Goal: Communication & Community: Answer question/provide support

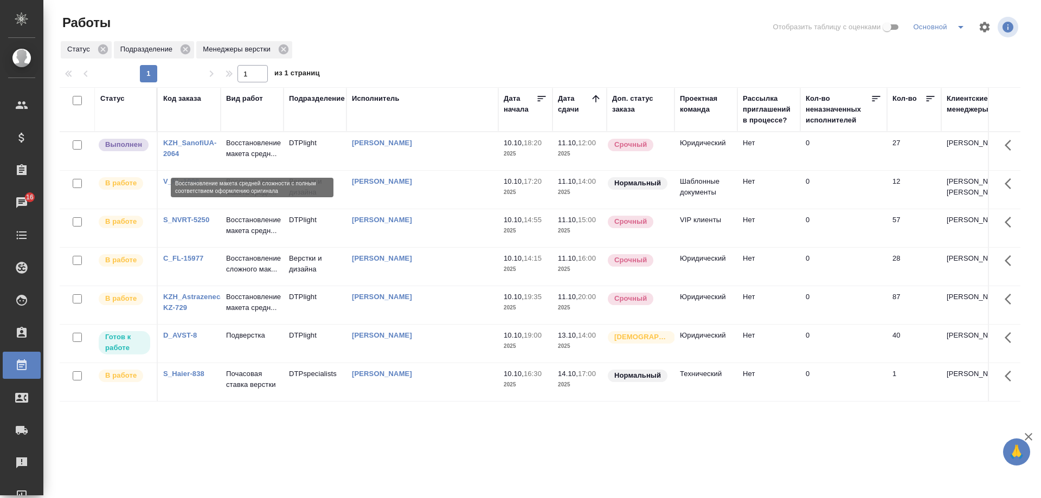
click at [241, 157] on p "Восстановление макета средн..." at bounding box center [252, 149] width 52 height 22
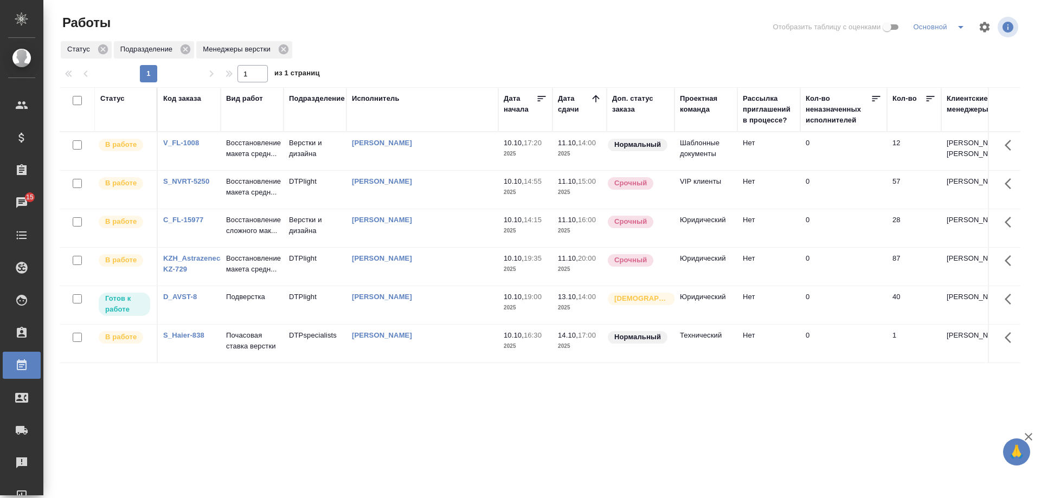
click at [247, 159] on p "Восстановление макета средн..." at bounding box center [252, 149] width 52 height 22
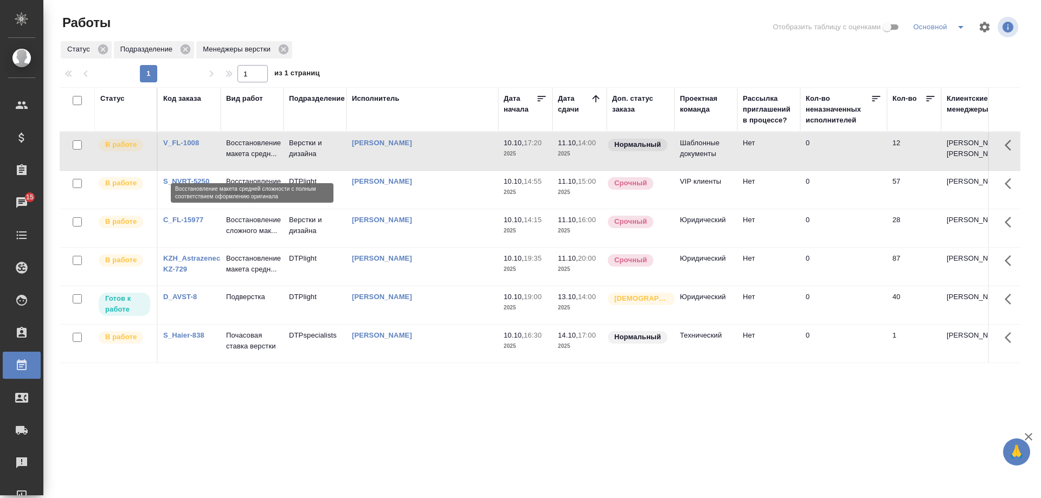
click at [247, 159] on p "Восстановление макета средн..." at bounding box center [252, 149] width 52 height 22
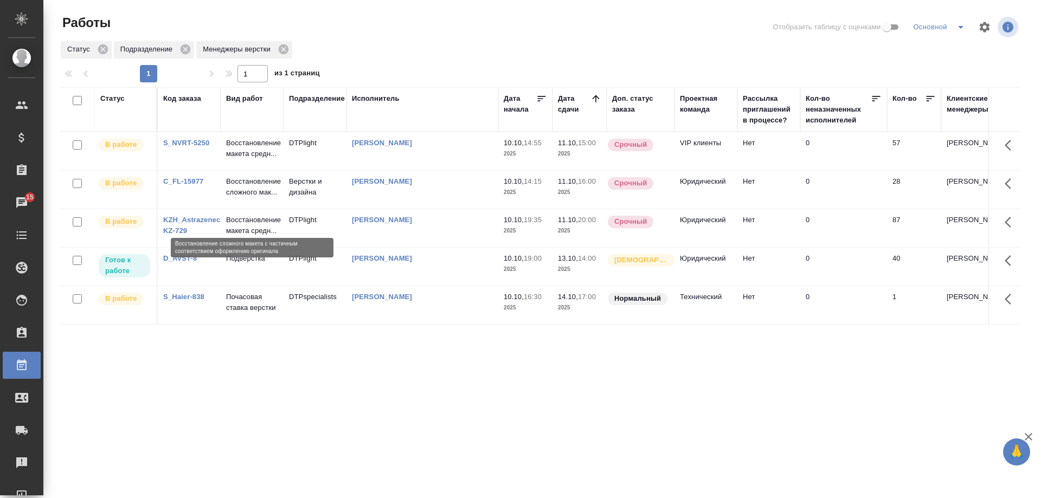
click at [243, 198] on p "Восстановление сложного мак..." at bounding box center [252, 187] width 52 height 22
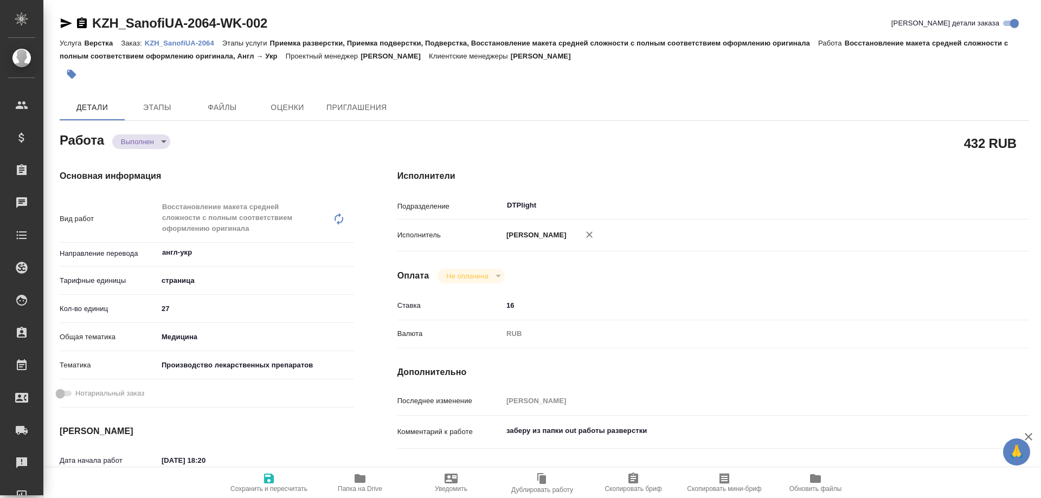
type textarea "x"
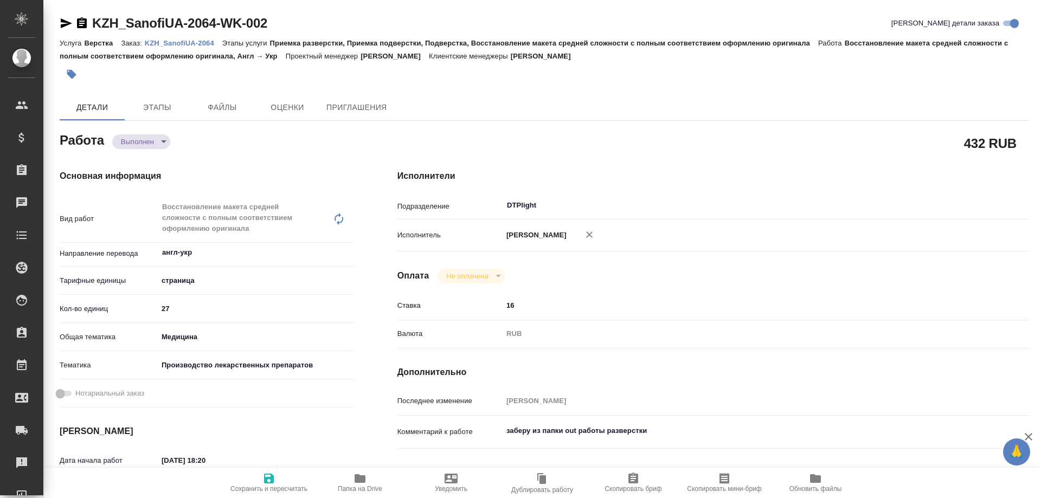
type textarea "x"
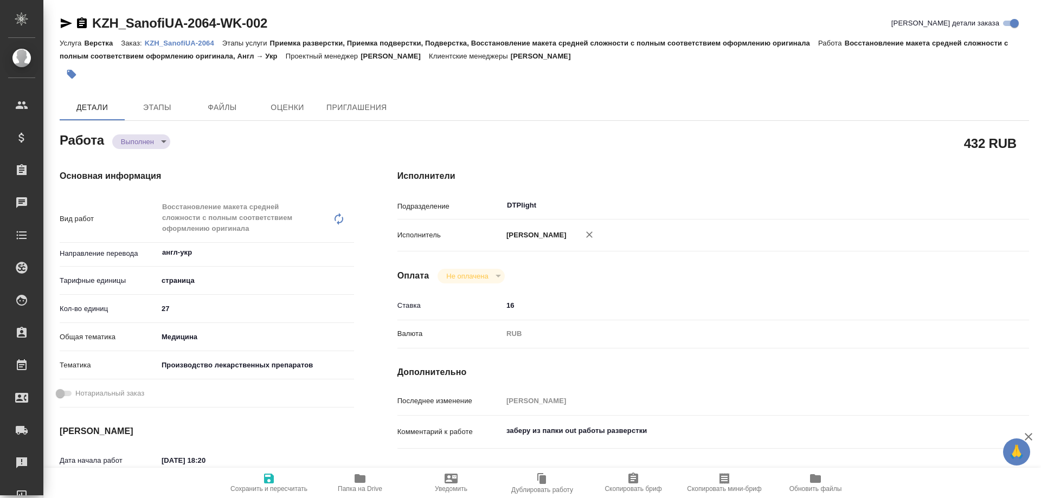
type textarea "x"
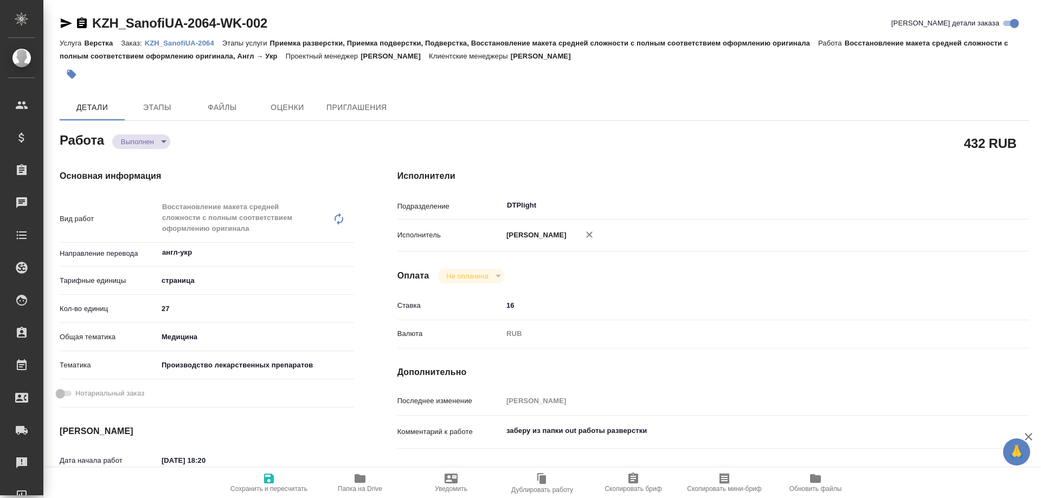
type textarea "x"
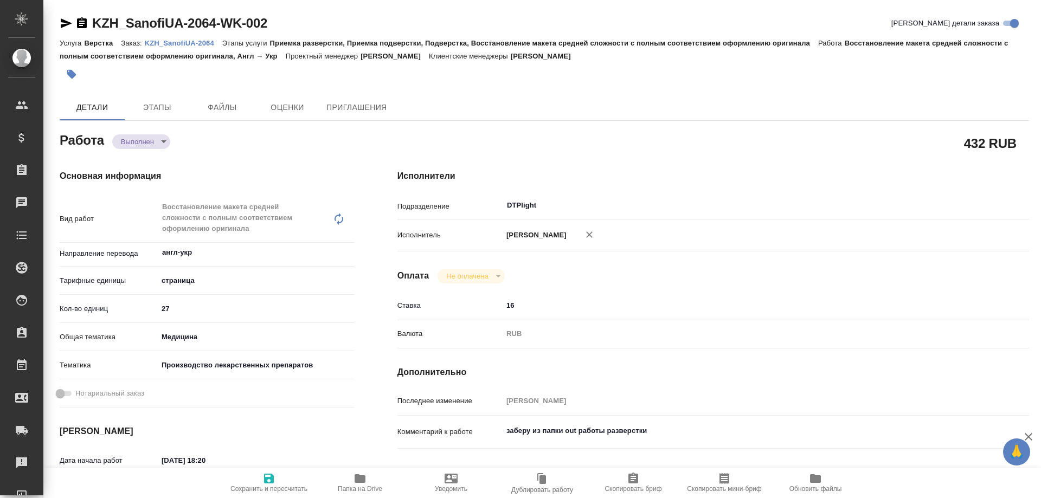
click at [368, 472] on span "Папка на Drive" at bounding box center [360, 482] width 78 height 21
type textarea "x"
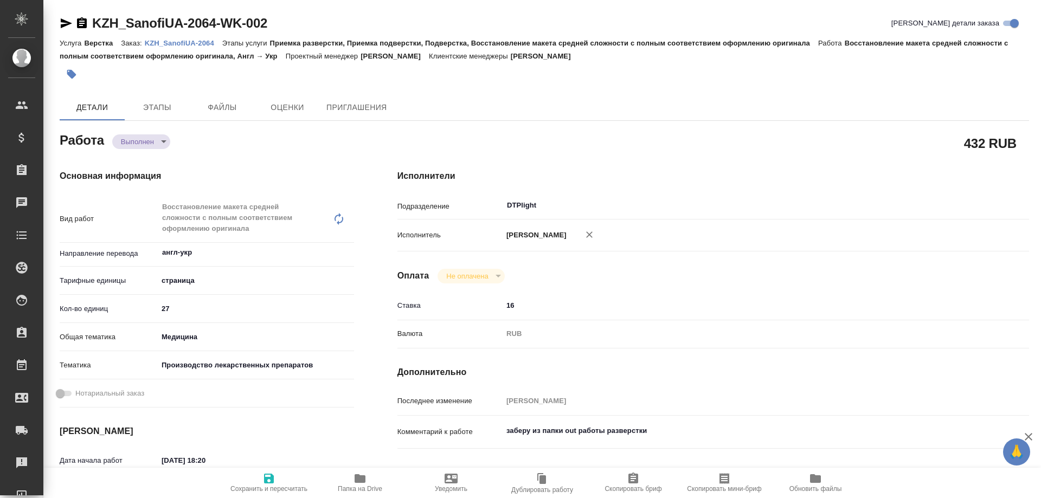
type textarea "x"
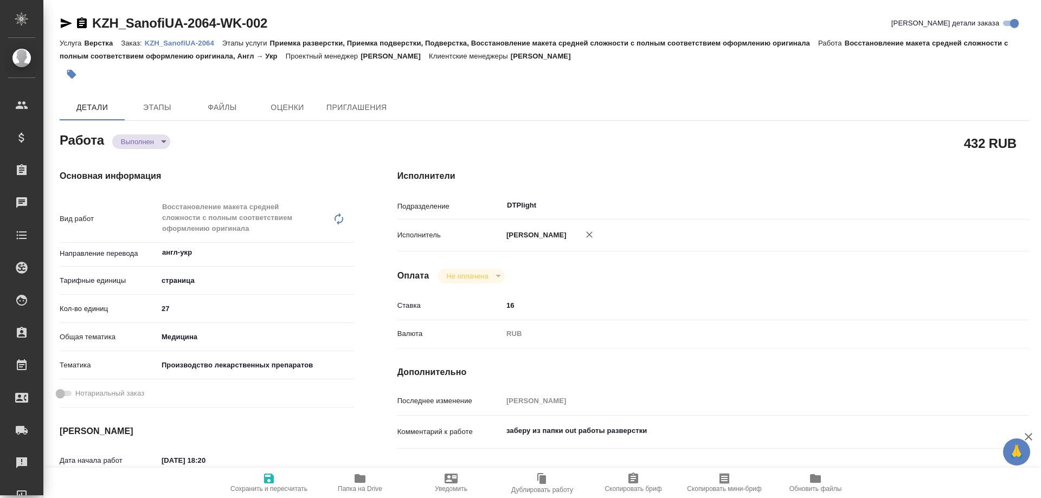
type textarea "x"
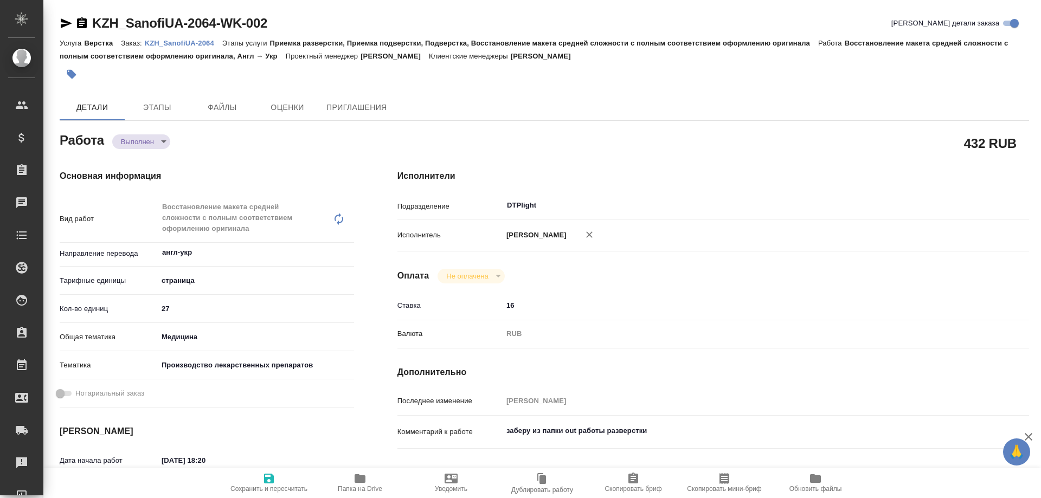
type textarea "x"
click at [137, 142] on body "🙏 .cls-1 fill:#fff; AWATERA Arsenyeva Vera Клиенты Спецификации Заказы 16 Чаты …" at bounding box center [520, 249] width 1041 height 498
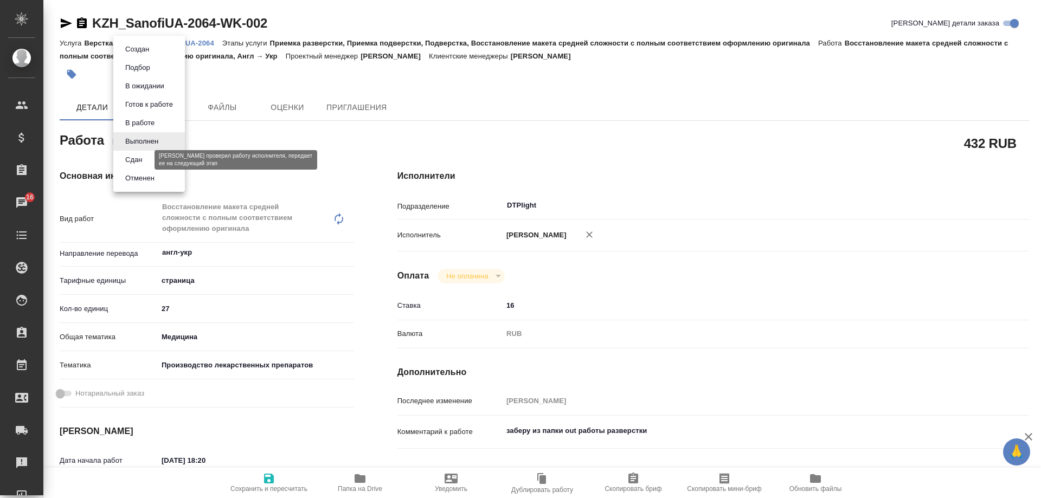
click at [134, 157] on button "Сдан" at bounding box center [133, 160] width 23 height 12
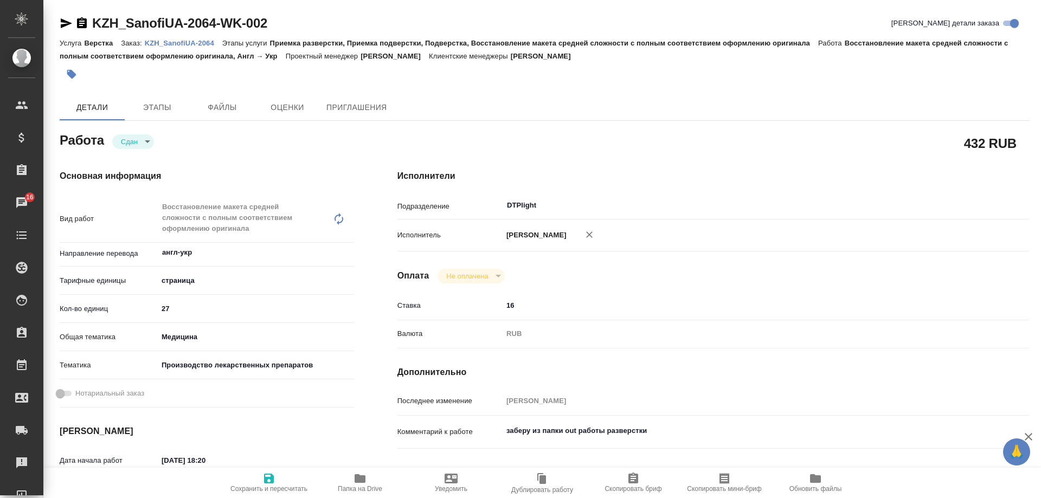
type textarea "x"
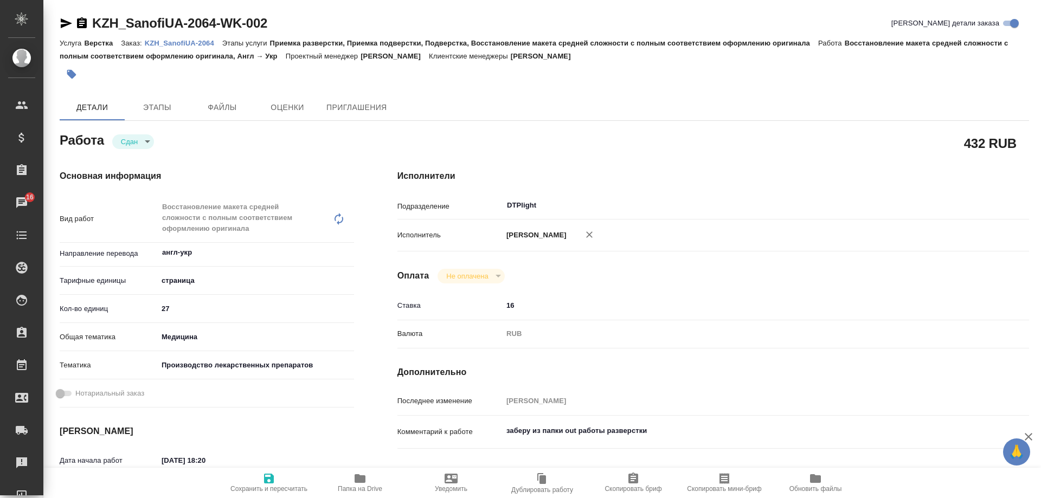
type textarea "x"
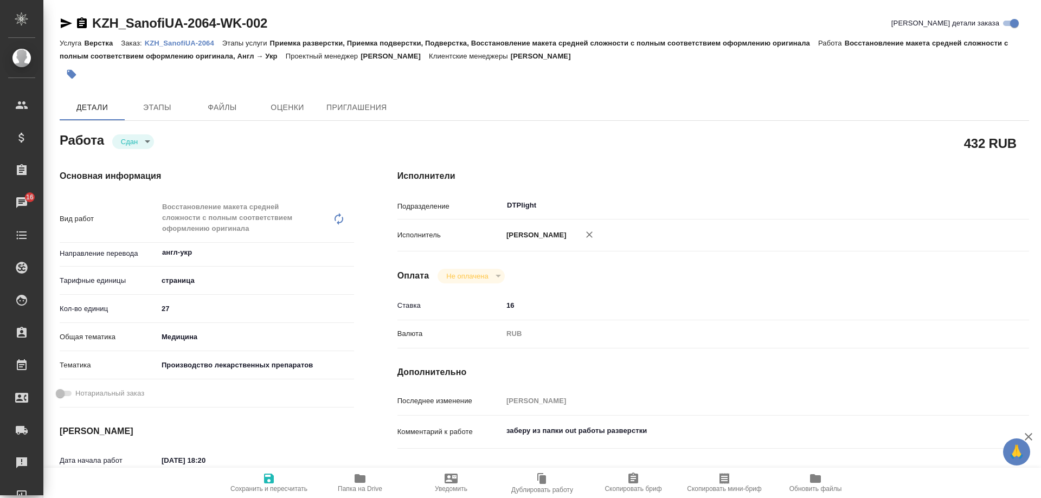
click at [199, 44] on p "KZH_SanofiUA-2064" at bounding box center [184, 43] width 78 height 8
type textarea "x"
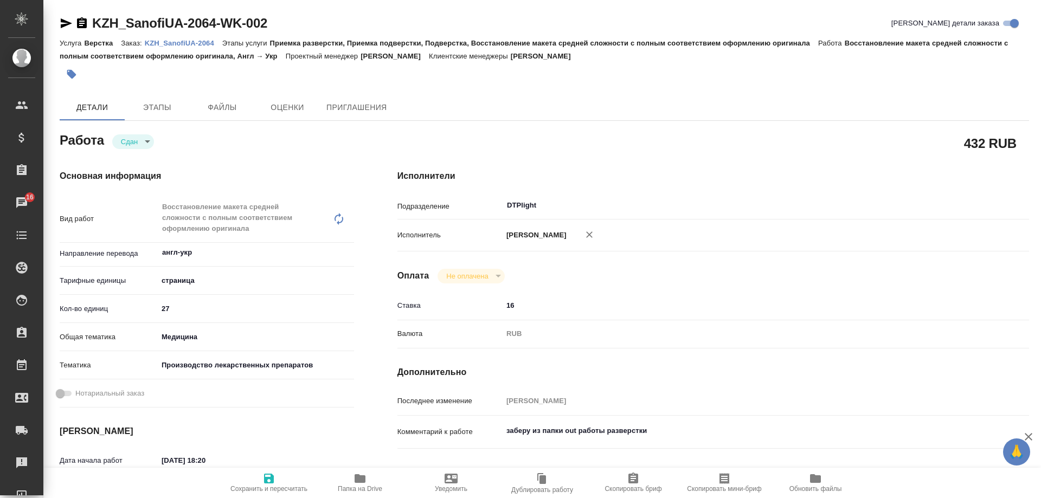
type textarea "x"
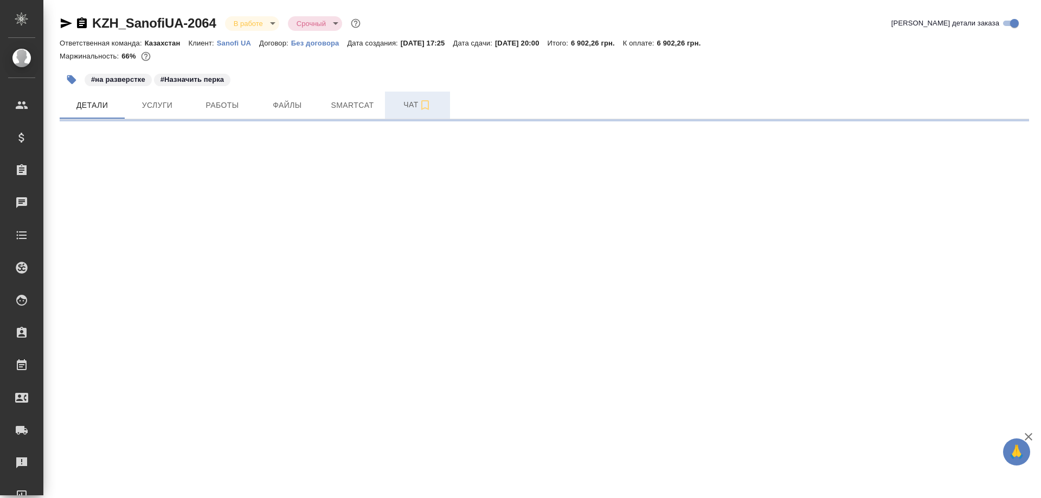
select select "RU"
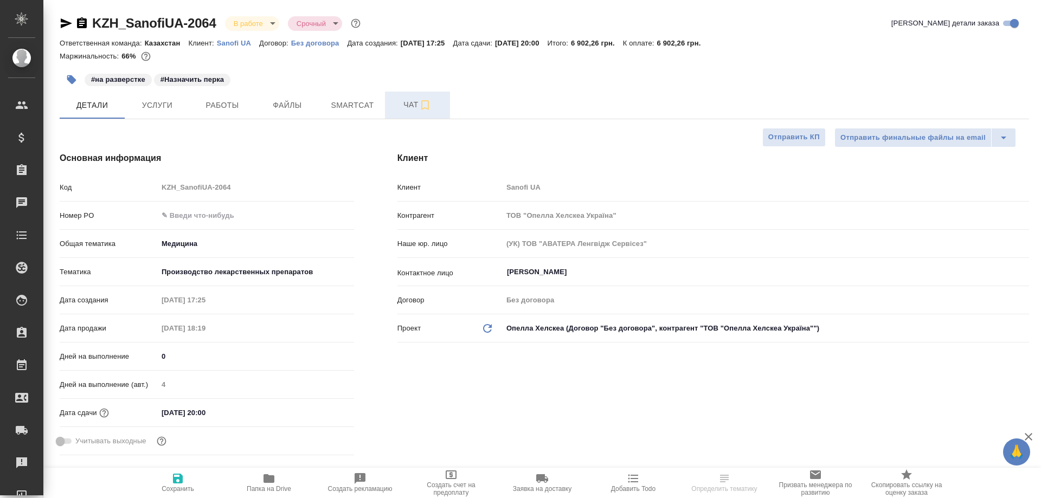
type textarea "x"
click at [410, 100] on span "Чат" at bounding box center [418, 105] width 52 height 14
type textarea "x"
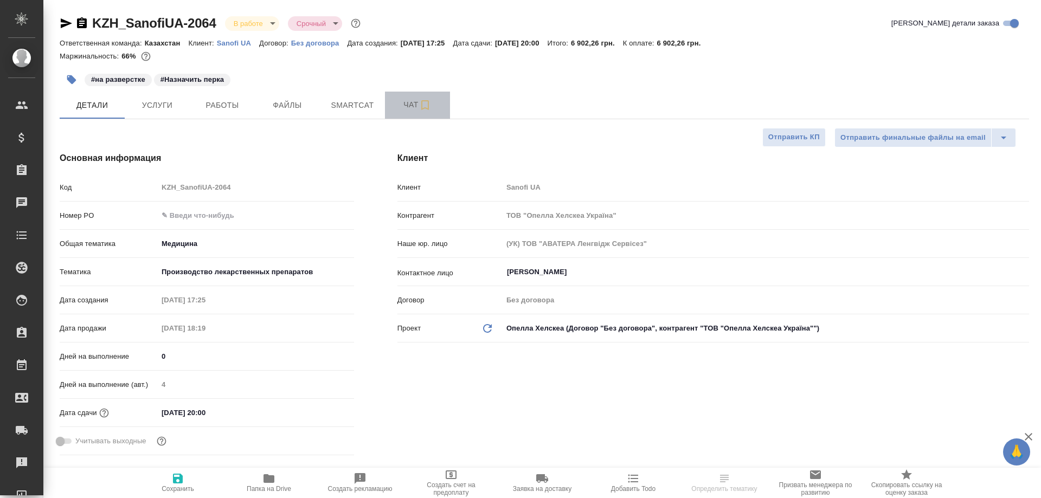
type textarea "x"
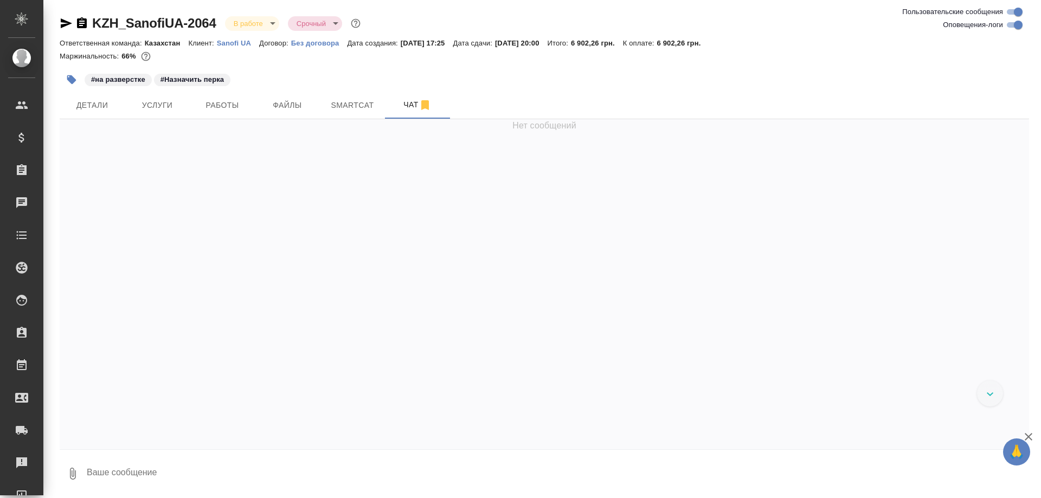
scroll to position [1745, 0]
click at [245, 479] on textarea at bounding box center [558, 474] width 944 height 37
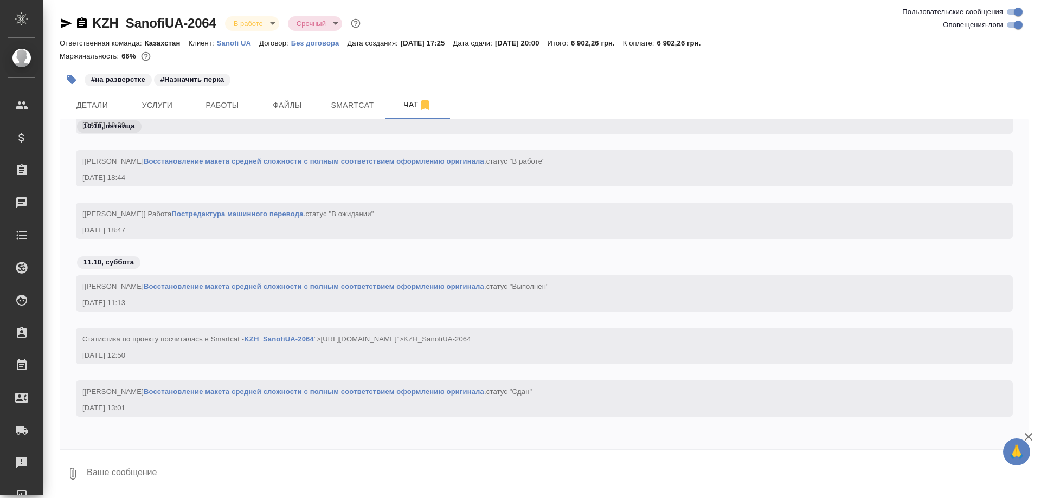
paste textarea "https://drive.awatera.com/apps/files/files/10662280?dir=/Shares/SanofiUA/Orders…"
type textarea "https://drive.awatera.com/apps/files/files/10662280?dir=/Shares/SanofiUA/Orders…"
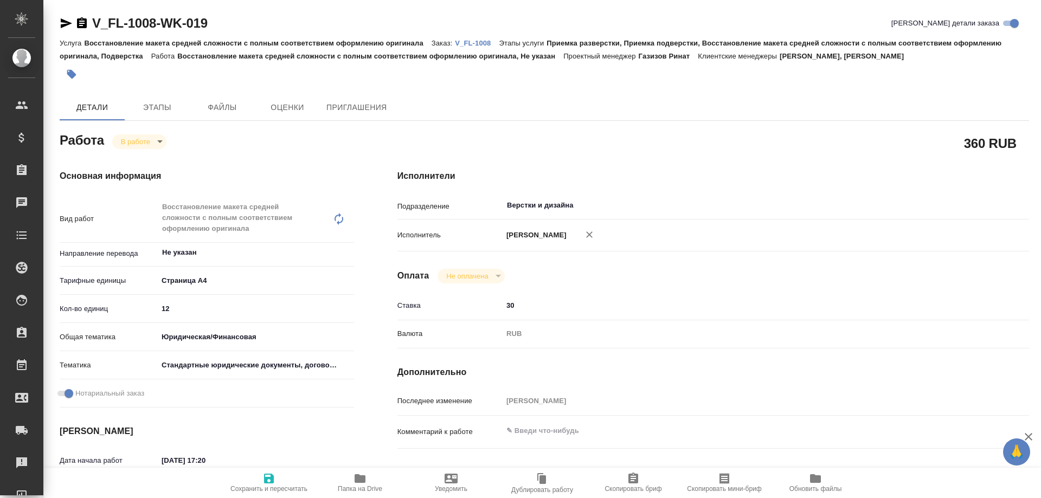
type textarea "x"
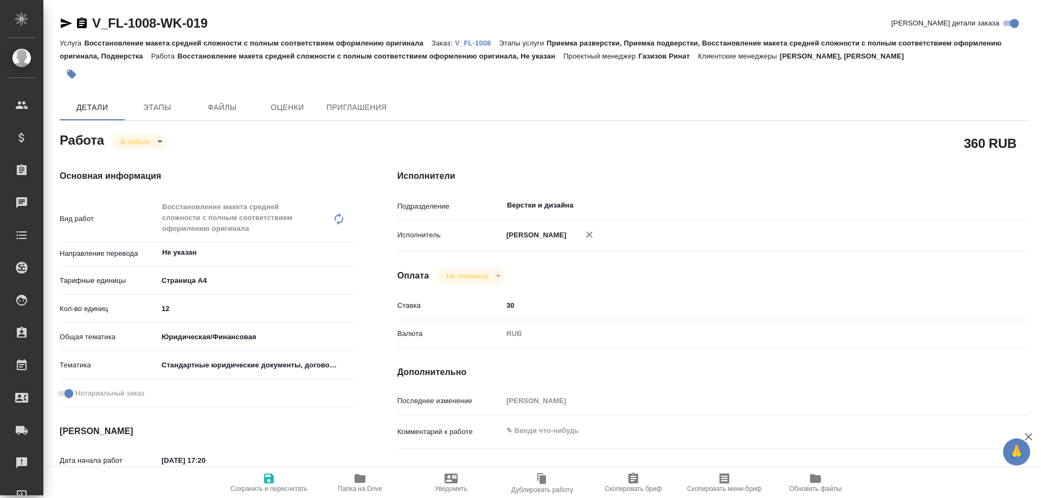
type textarea "x"
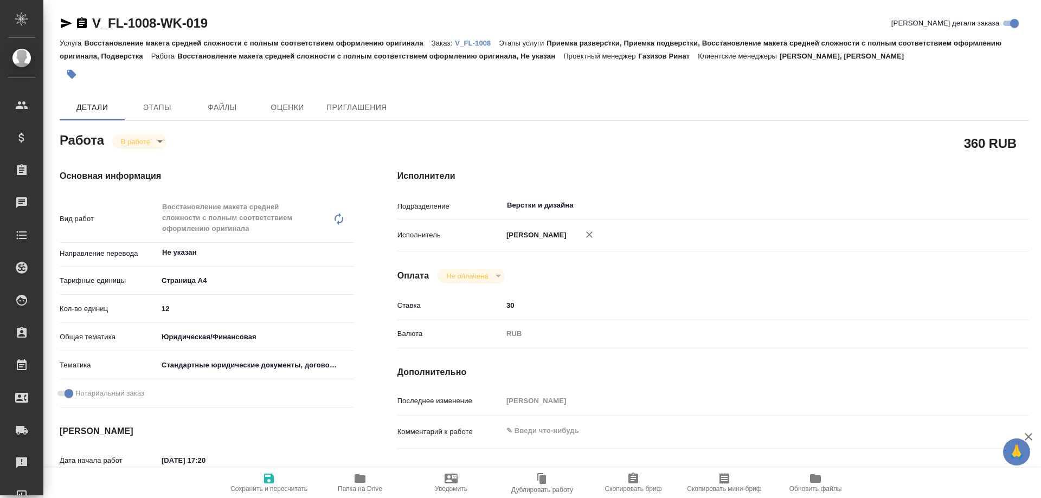
type textarea "x"
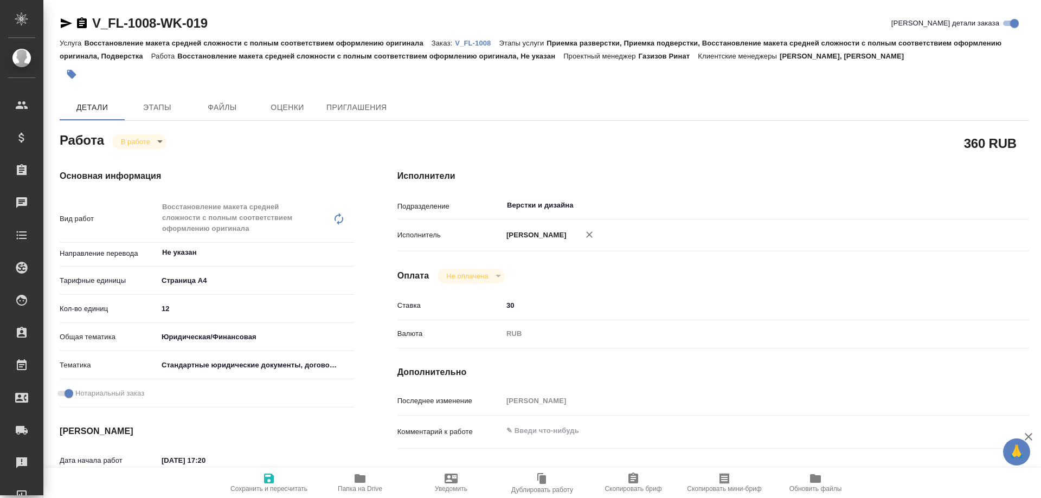
type textarea "x"
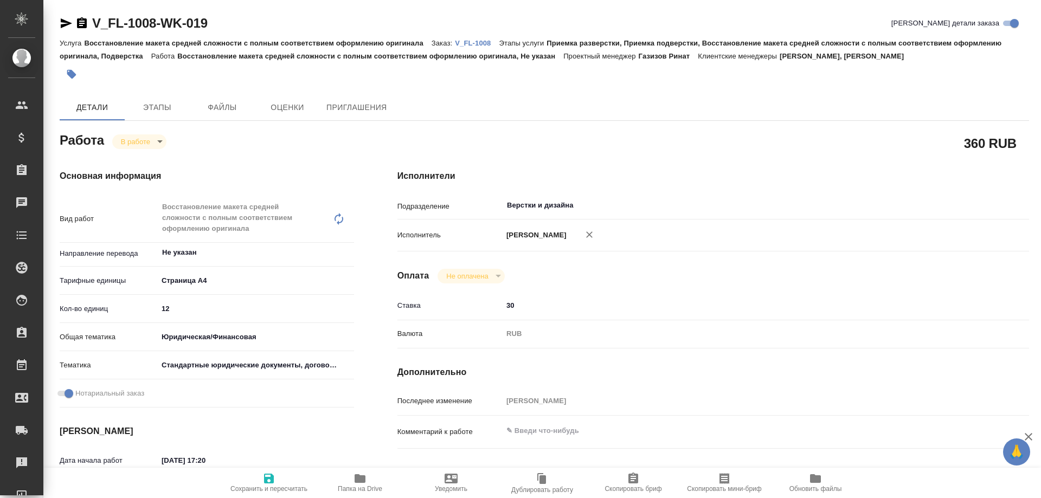
type textarea "x"
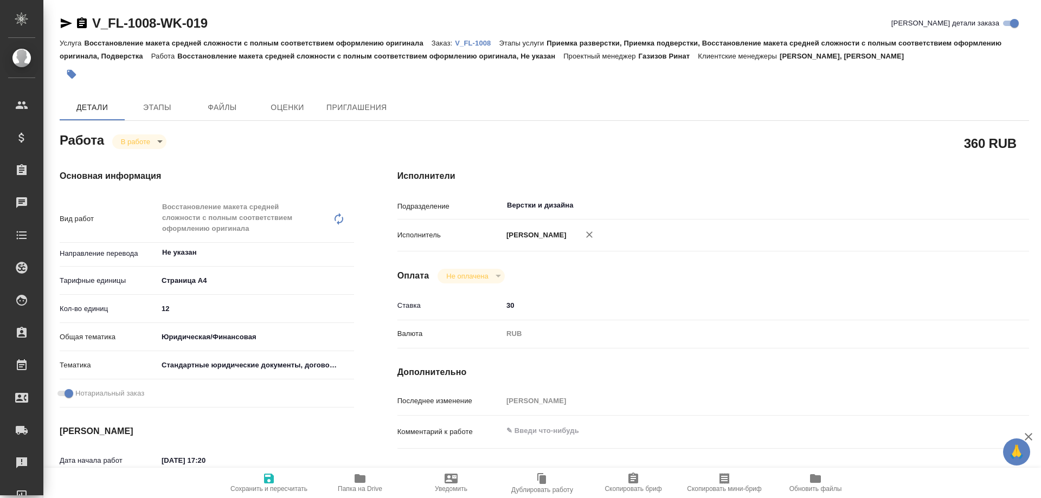
click at [356, 479] on icon "button" at bounding box center [360, 479] width 11 height 9
type textarea "x"
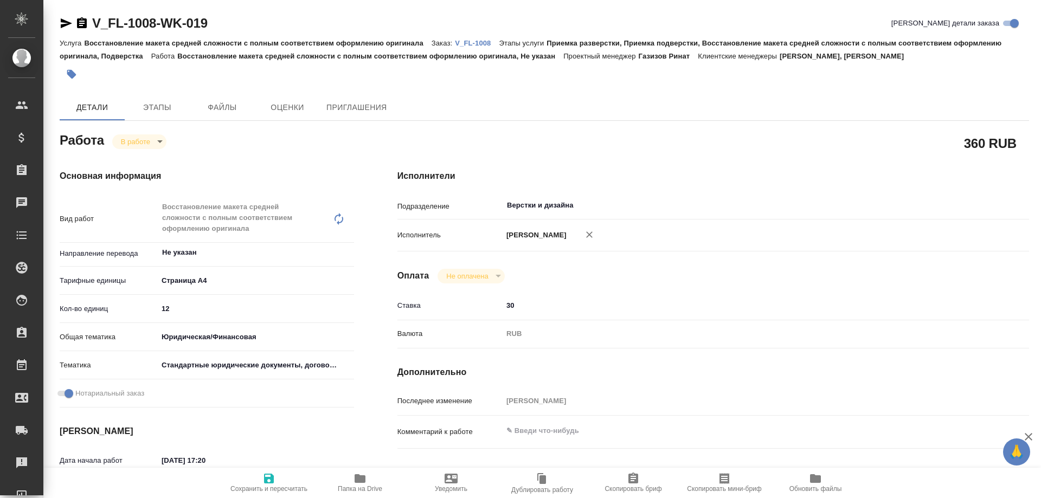
type textarea "x"
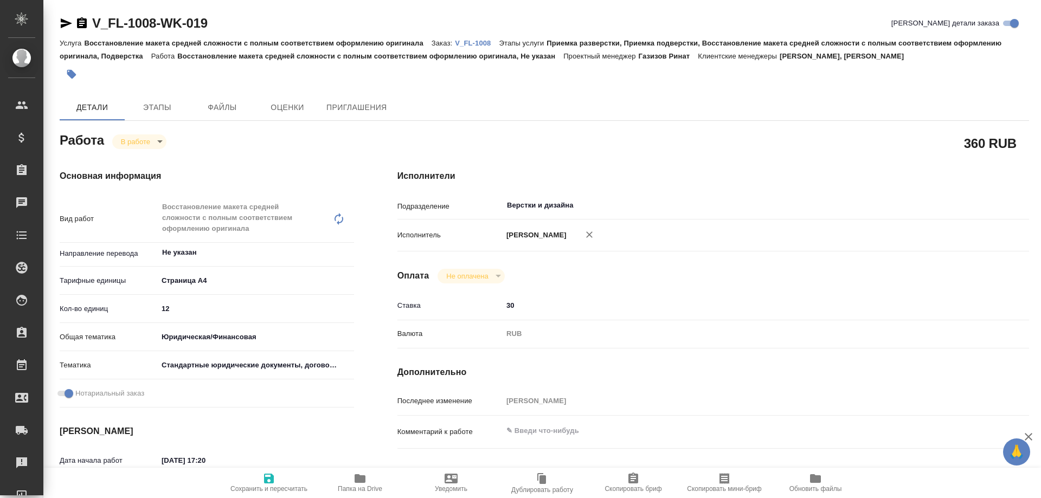
type textarea "x"
click at [138, 139] on body "🙏 .cls-1 fill:#fff; AWATERA Arsenyeva Vera Клиенты Спецификации Заказы 15 Чаты …" at bounding box center [520, 249] width 1041 height 498
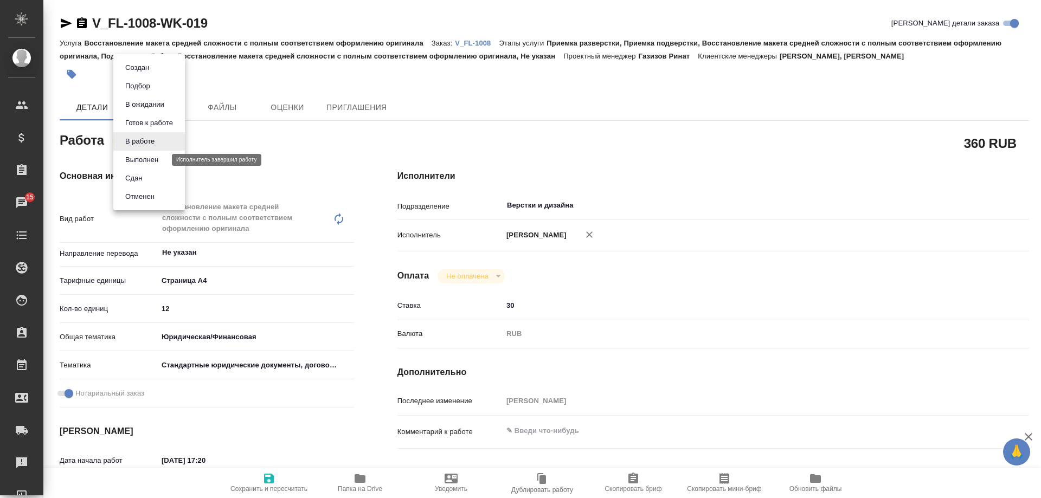
click at [146, 159] on button "Выполнен" at bounding box center [142, 160] width 40 height 12
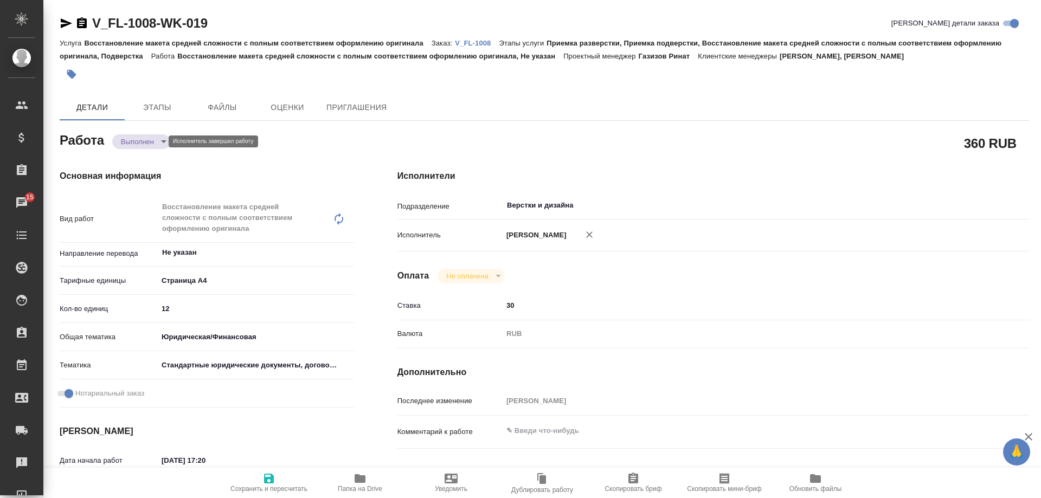
type textarea "x"
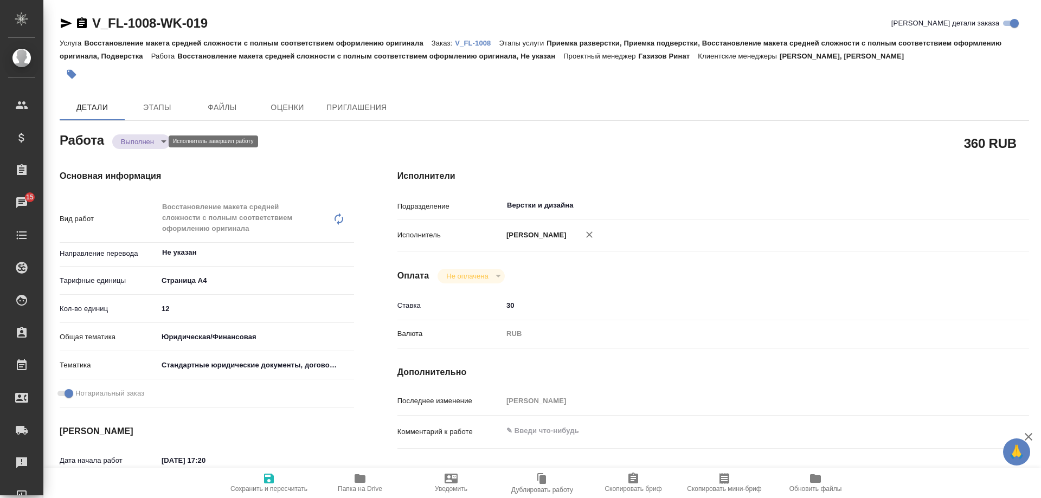
type textarea "x"
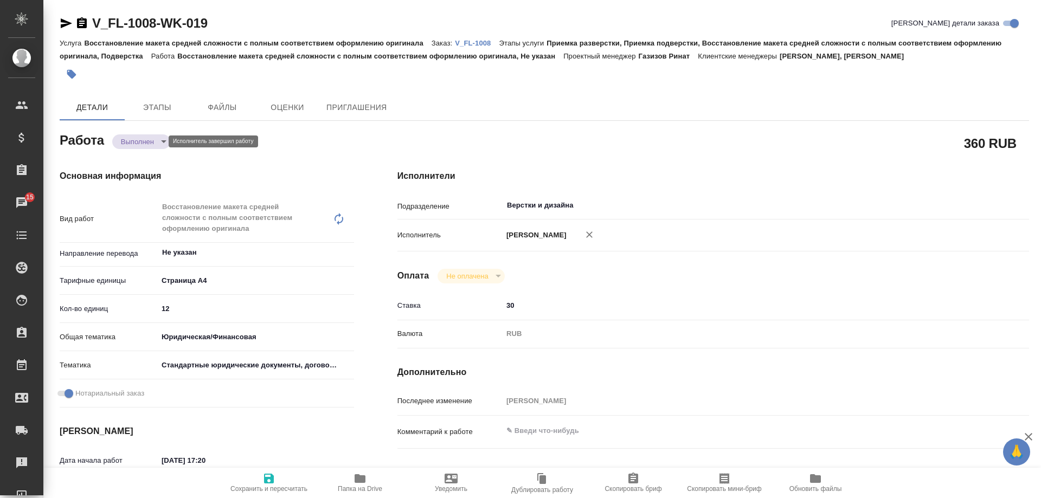
click at [138, 138] on body "🙏 .cls-1 fill:#fff; AWATERA Arsenyeva Vera Клиенты Спецификации Заказы 15 Чаты …" at bounding box center [520, 249] width 1041 height 498
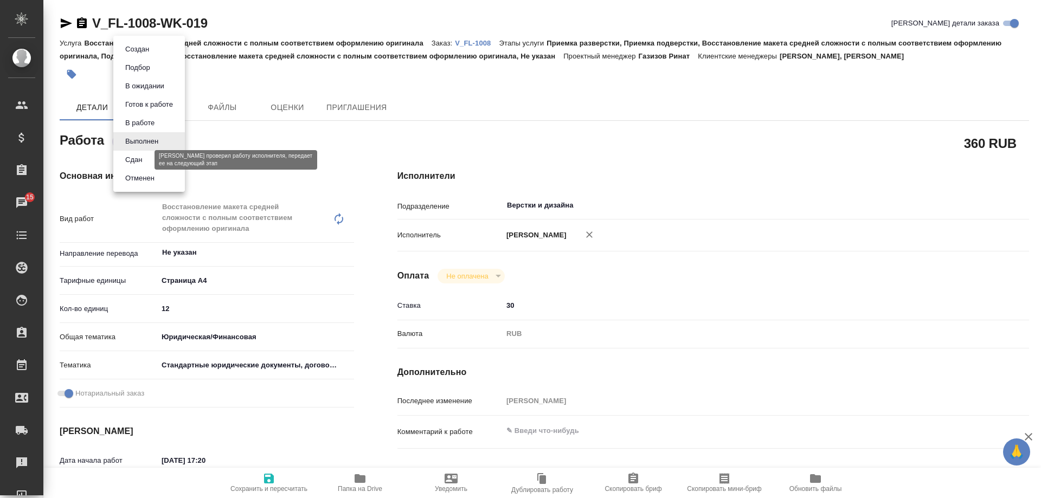
click at [145, 161] on button "Сдан" at bounding box center [133, 160] width 23 height 12
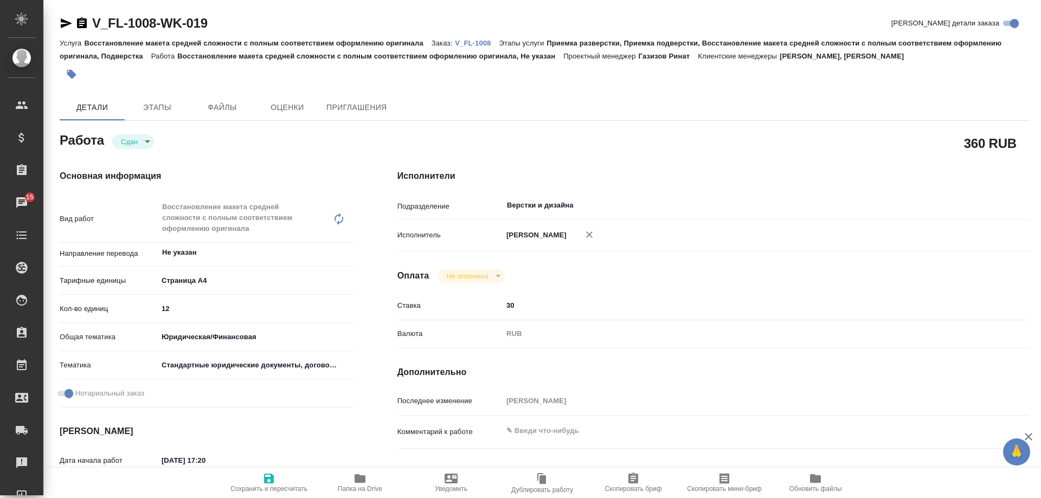
type textarea "x"
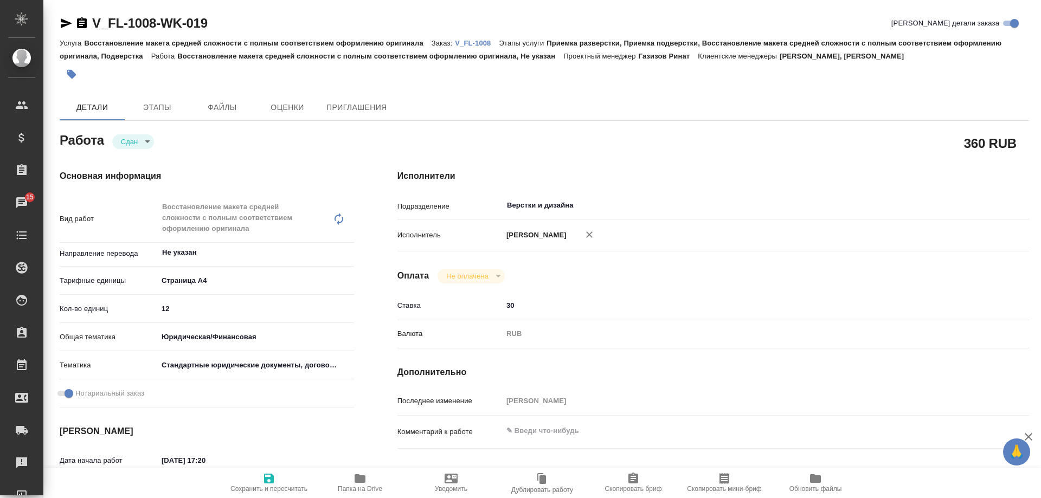
type textarea "x"
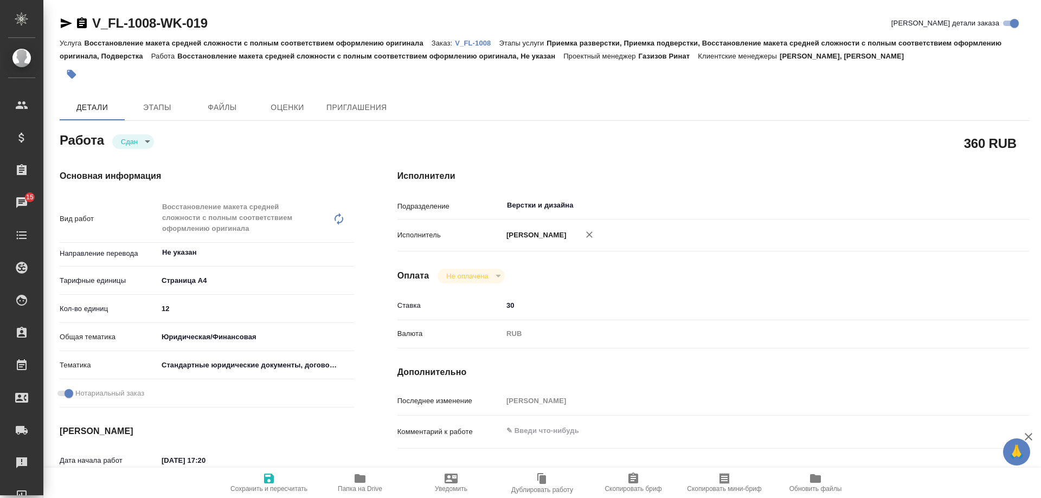
type textarea "x"
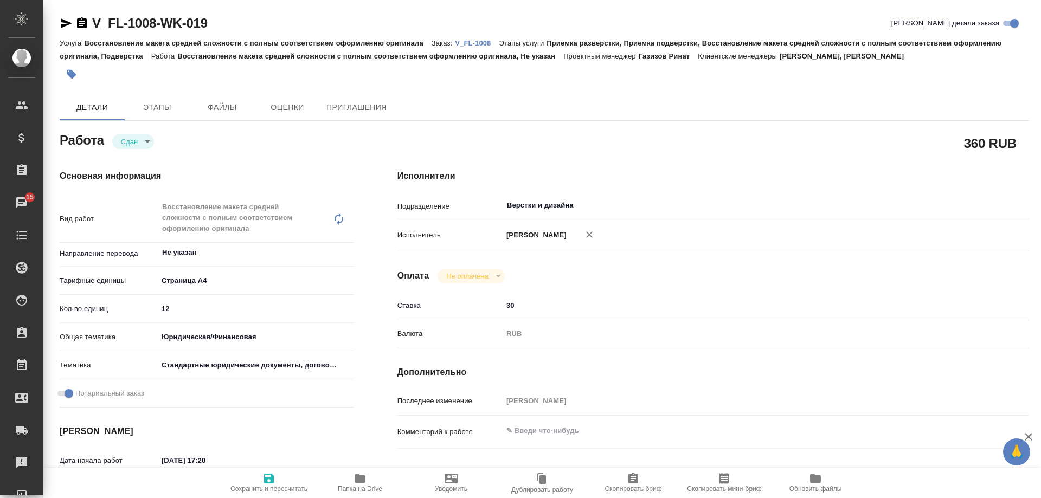
click at [493, 40] on p "V_FL-1008" at bounding box center [477, 43] width 44 height 8
type textarea "x"
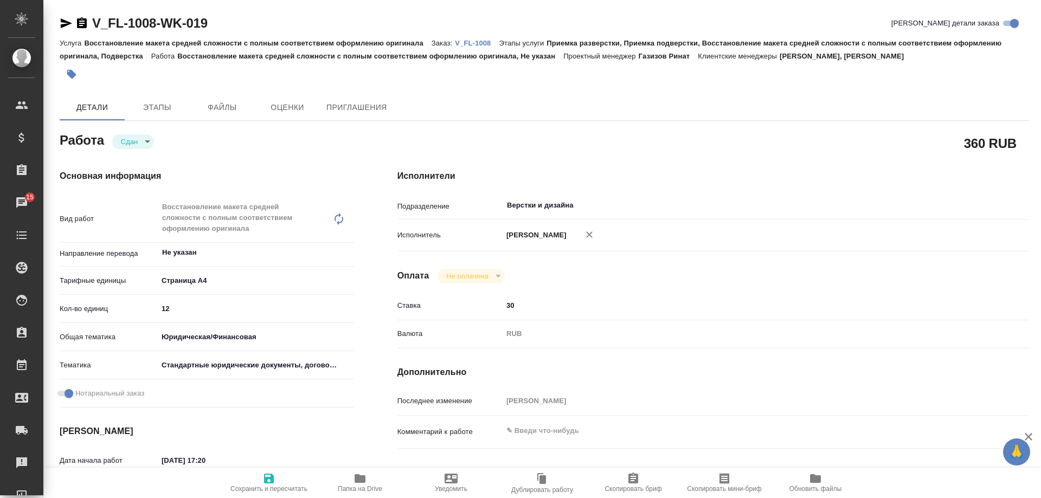
type textarea "x"
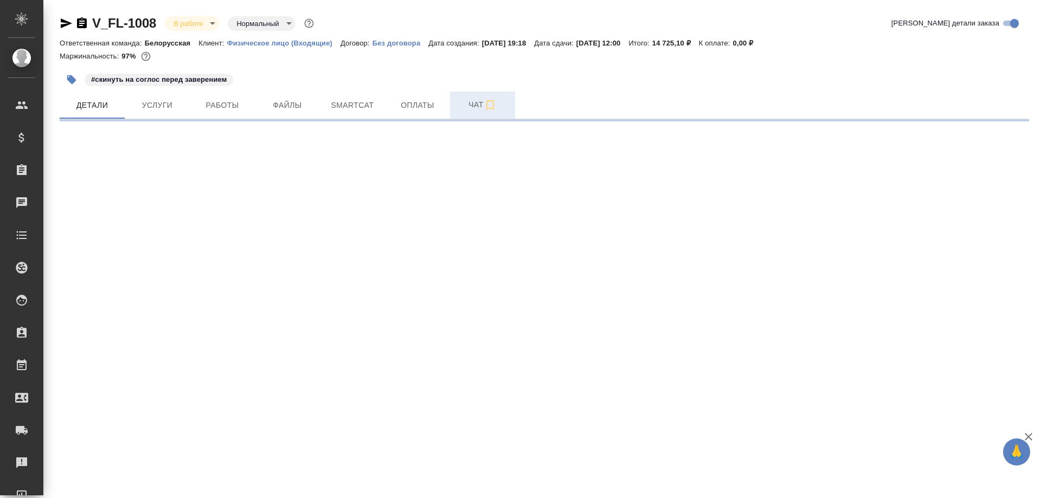
click at [477, 99] on span "Чат" at bounding box center [483, 105] width 52 height 14
select select "RU"
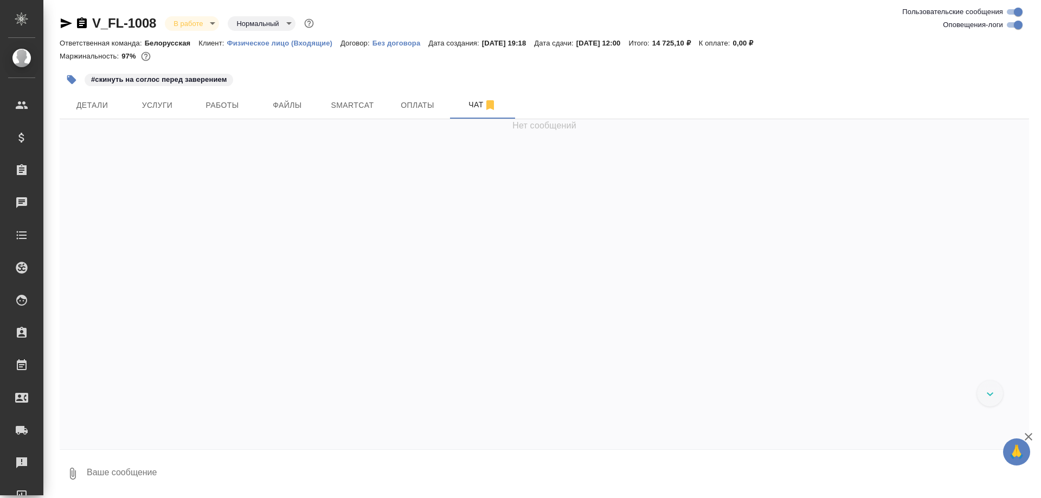
click at [214, 474] on textarea at bounding box center [558, 474] width 944 height 37
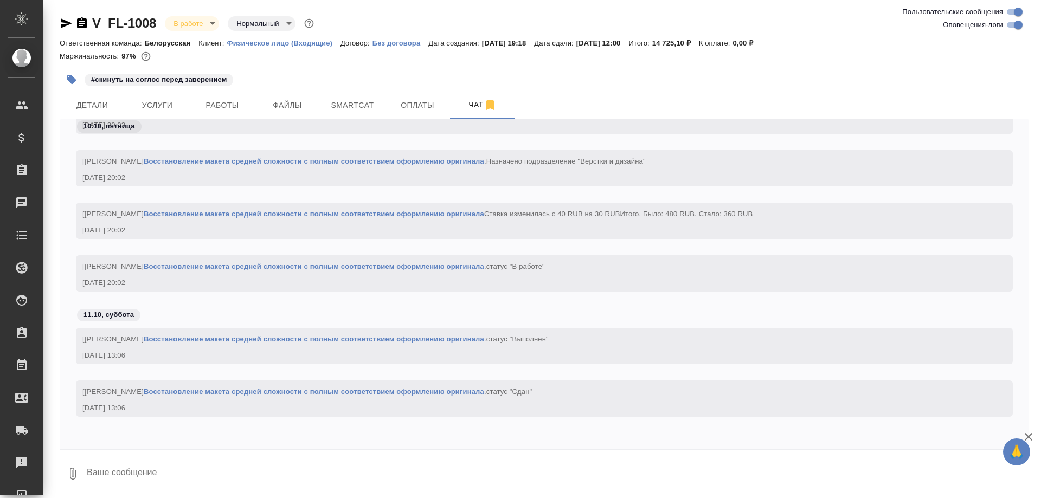
paste textarea "[URL][DOMAIN_NAME]"
type textarea "[URL][DOMAIN_NAME]"
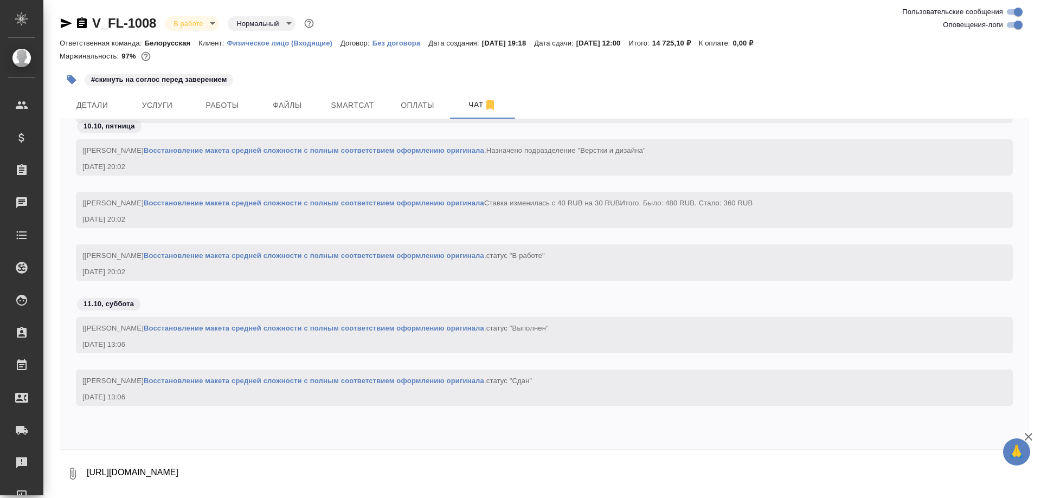
scroll to position [4229, 0]
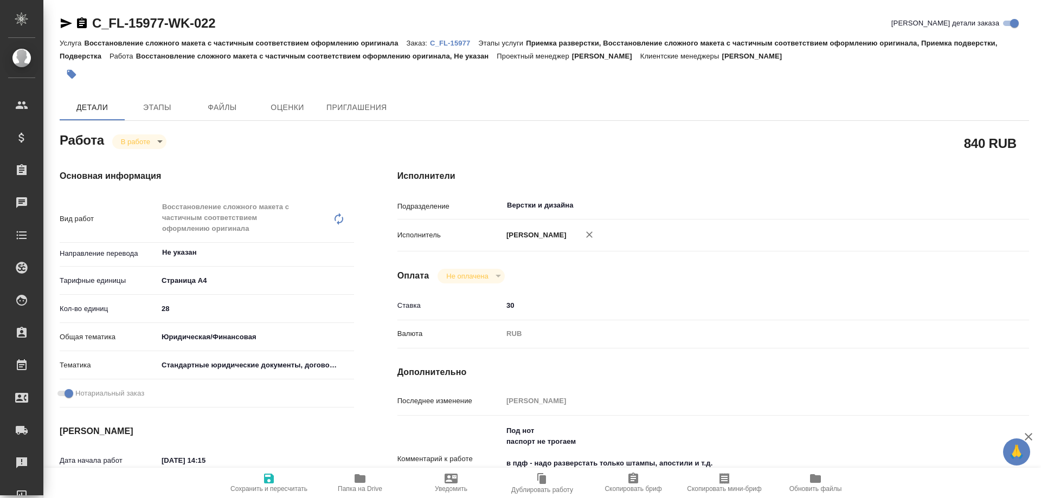
type textarea "x"
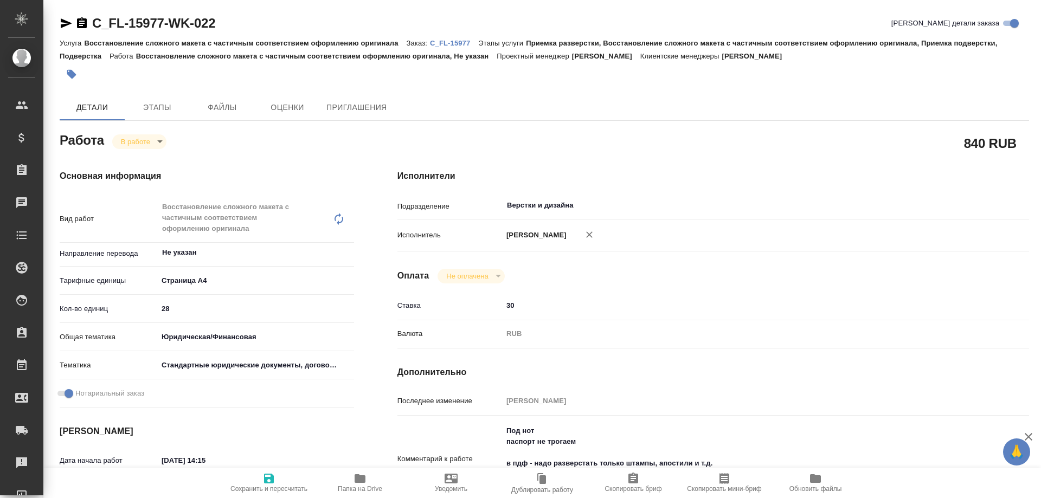
type textarea "x"
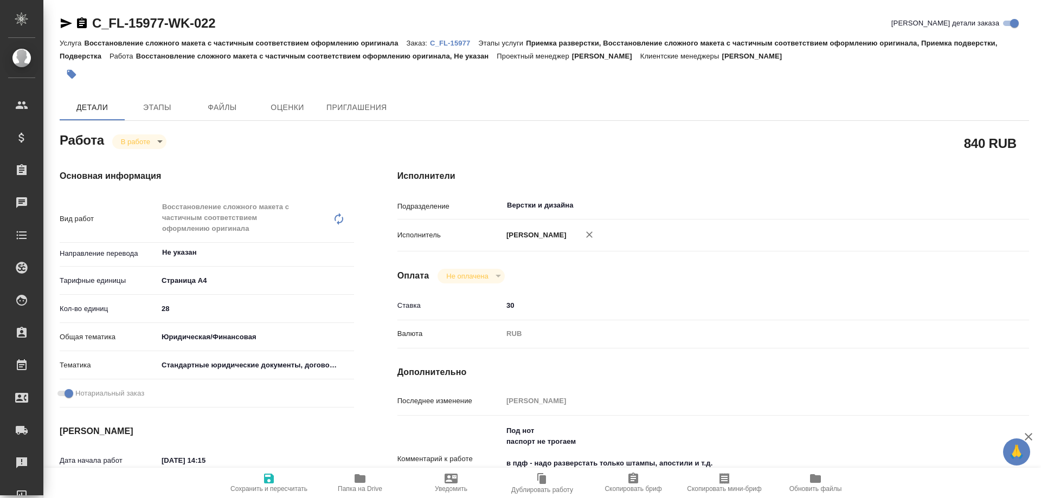
type textarea "x"
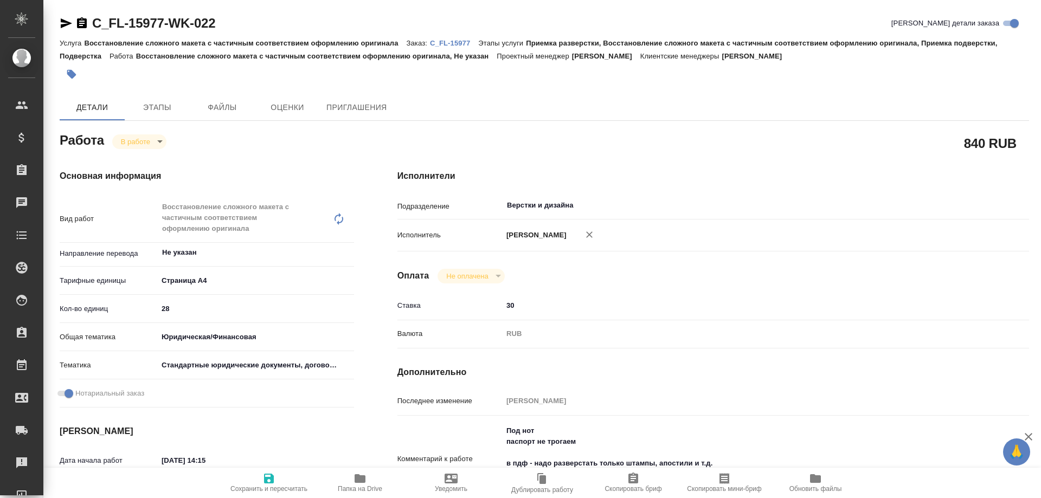
type textarea "x"
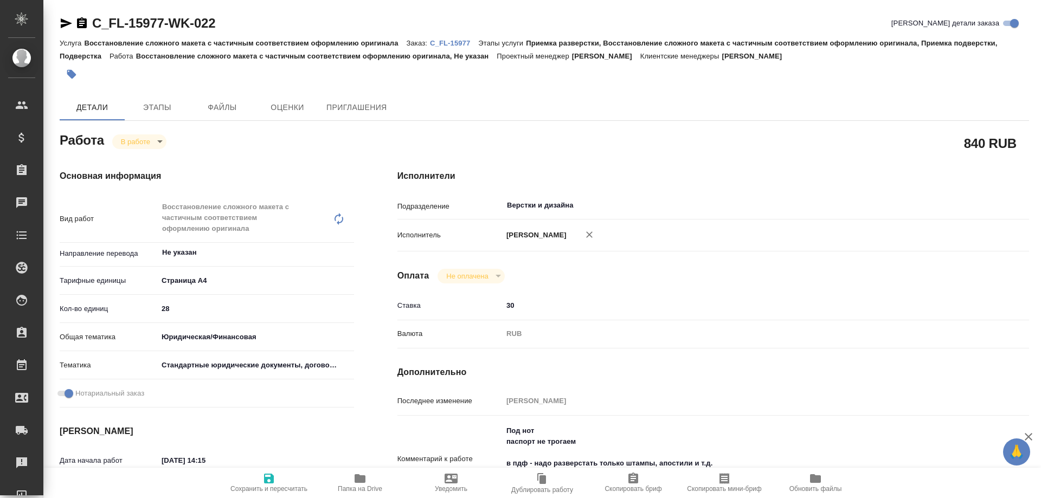
type textarea "x"
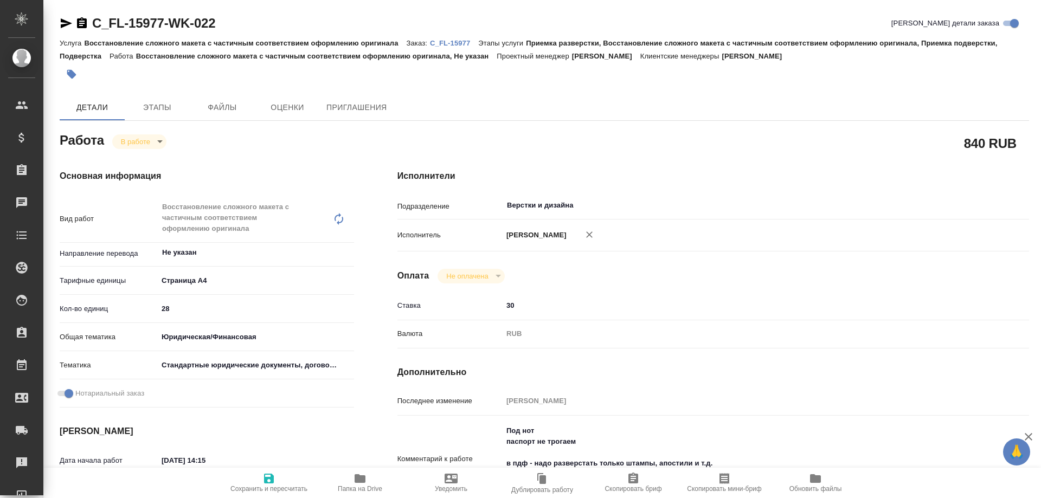
type textarea "x"
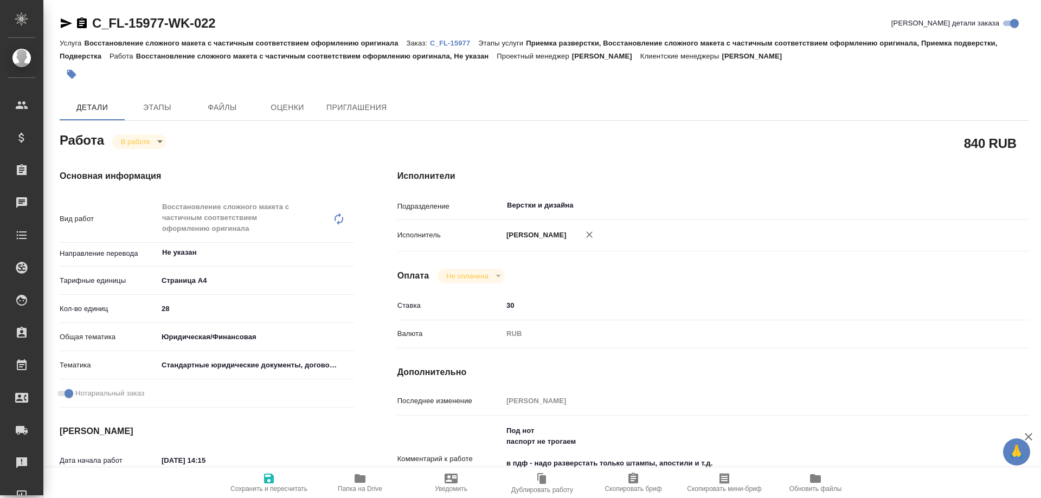
type textarea "x"
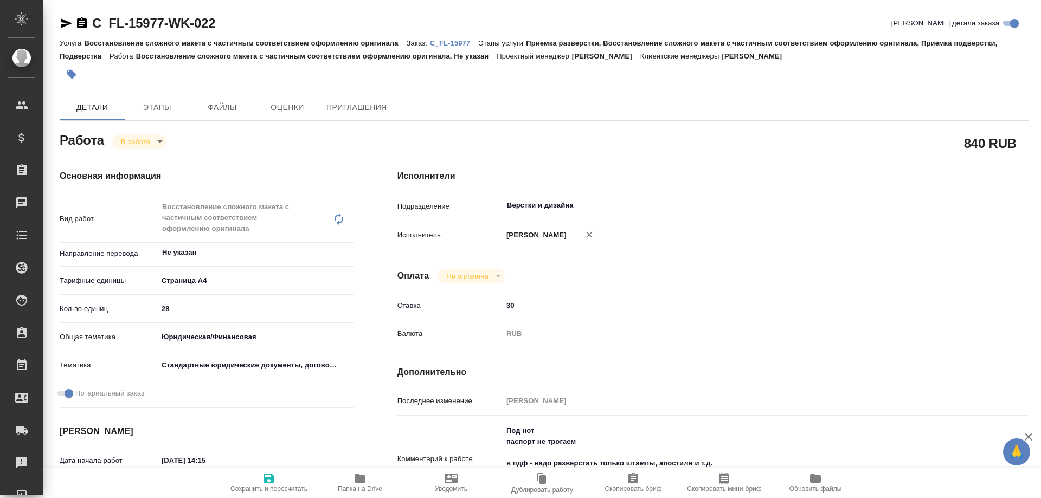
type textarea "x"
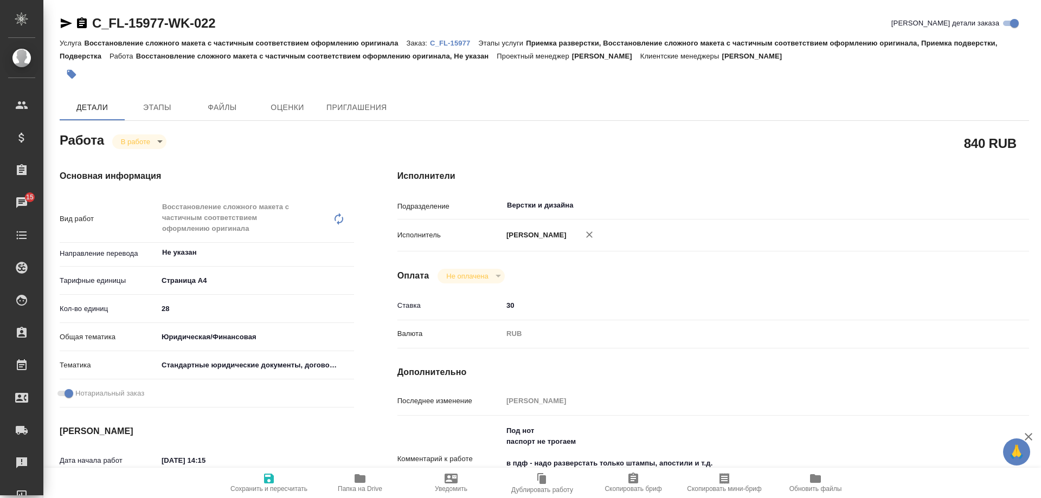
click at [357, 482] on icon "button" at bounding box center [360, 479] width 11 height 9
click at [135, 141] on body "🙏 .cls-1 fill:#fff; AWATERA Arsenyeva Vera Клиенты Спецификации Заказы 15 Чаты …" at bounding box center [520, 249] width 1041 height 498
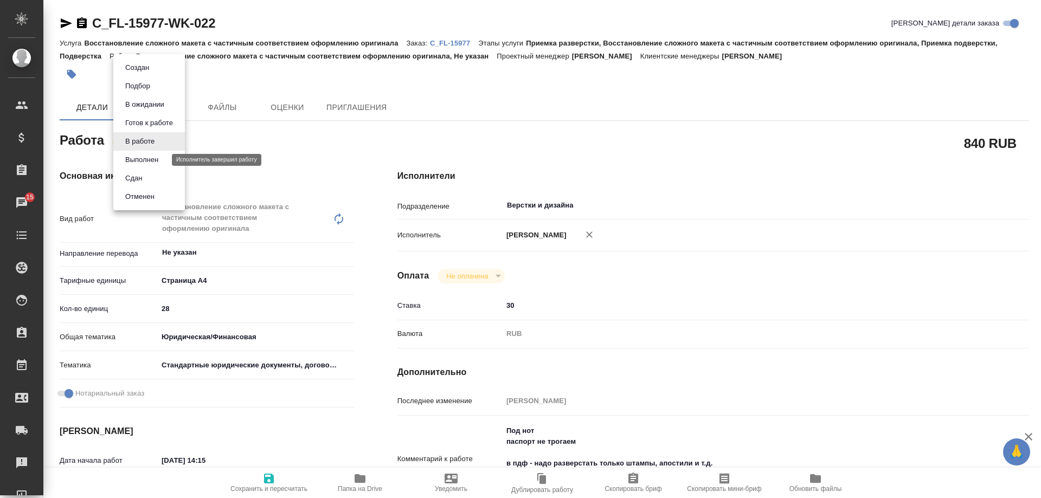
click at [144, 162] on button "Выполнен" at bounding box center [142, 160] width 40 height 12
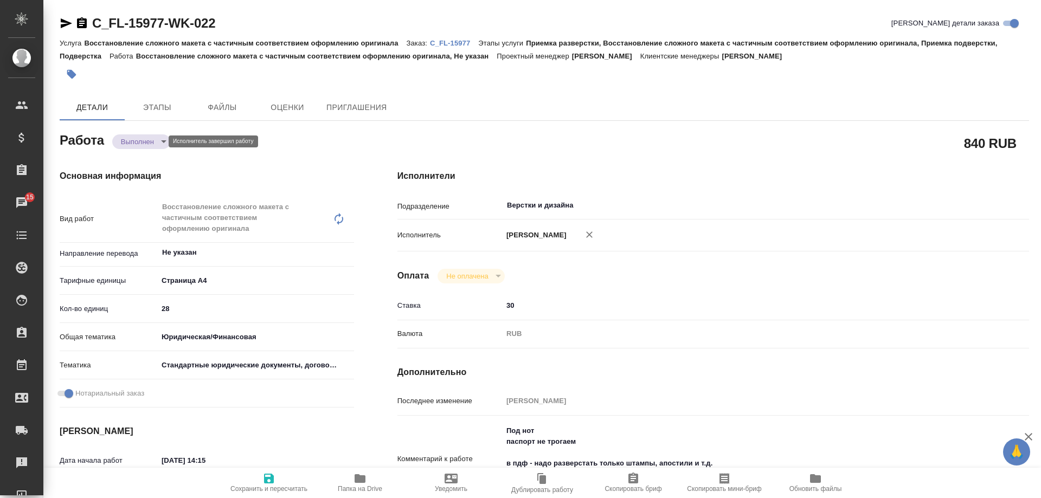
type textarea "x"
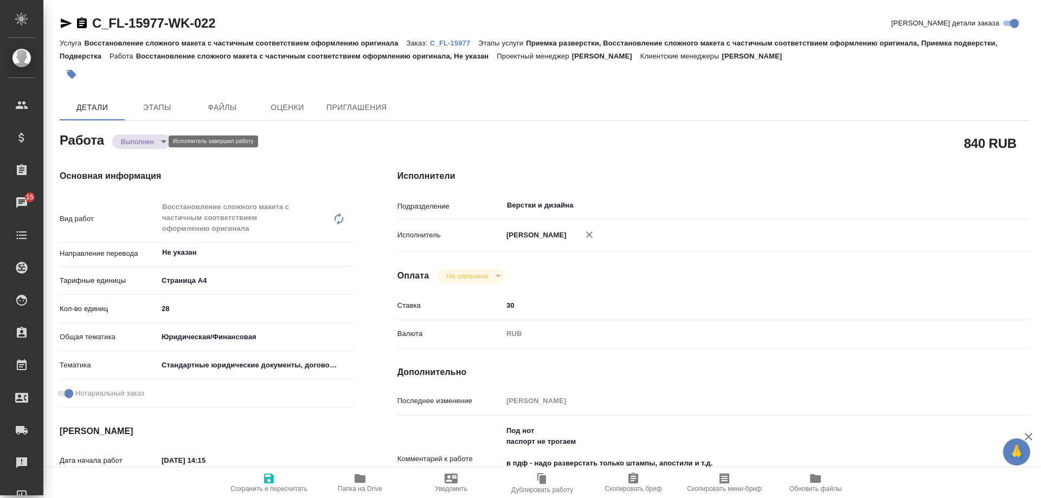
type textarea "x"
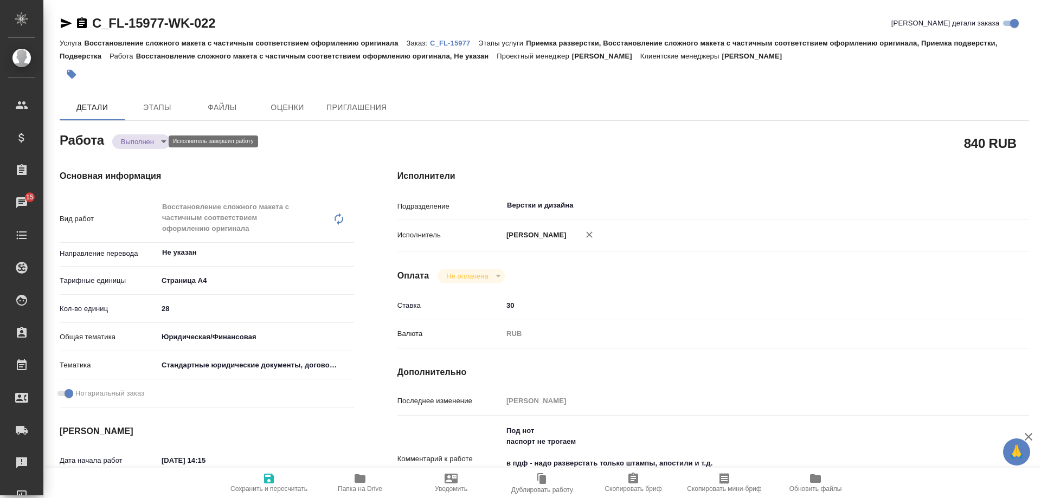
type textarea "x"
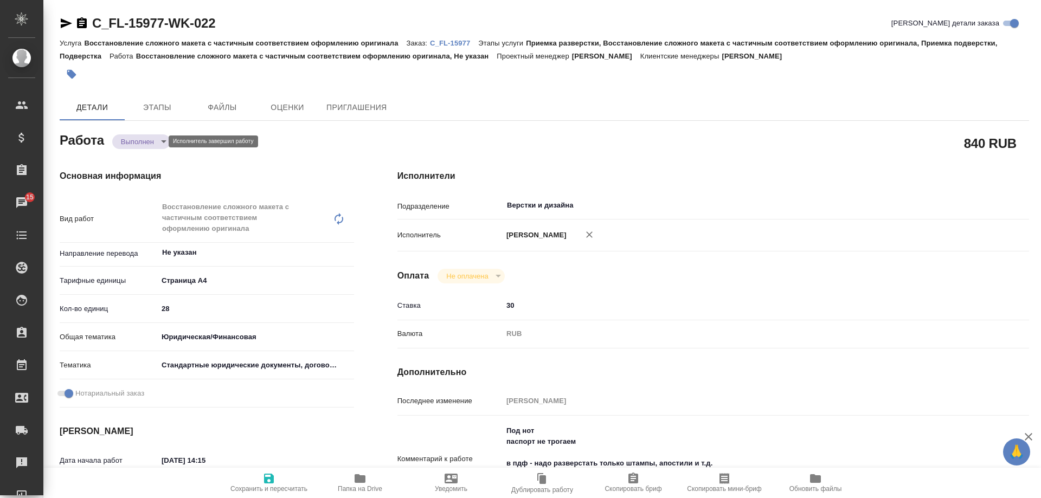
click at [142, 143] on body "🙏 .cls-1 fill:#fff; AWATERA Arsenyeva Vera Клиенты Спецификации Заказы 15 Чаты …" at bounding box center [520, 249] width 1041 height 498
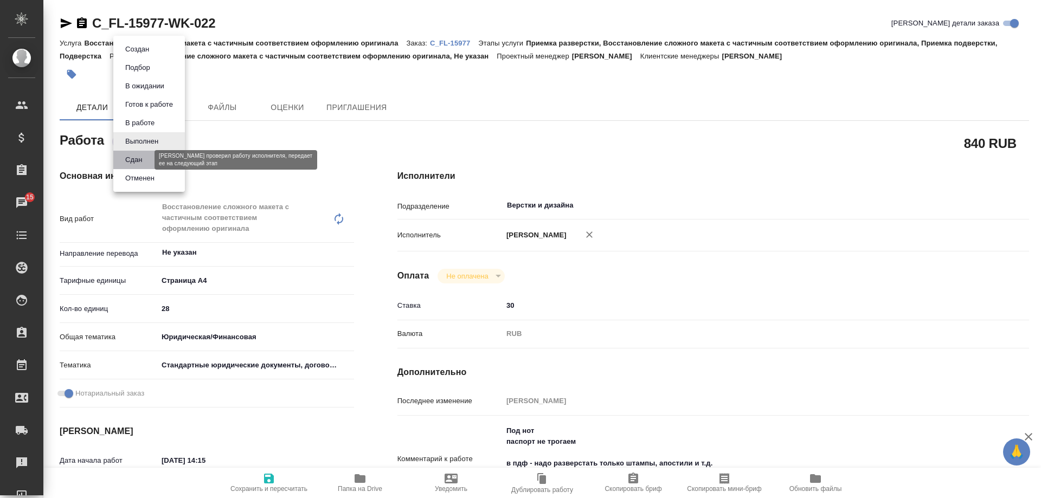
click at [139, 160] on button "Сдан" at bounding box center [133, 160] width 23 height 12
type textarea "x"
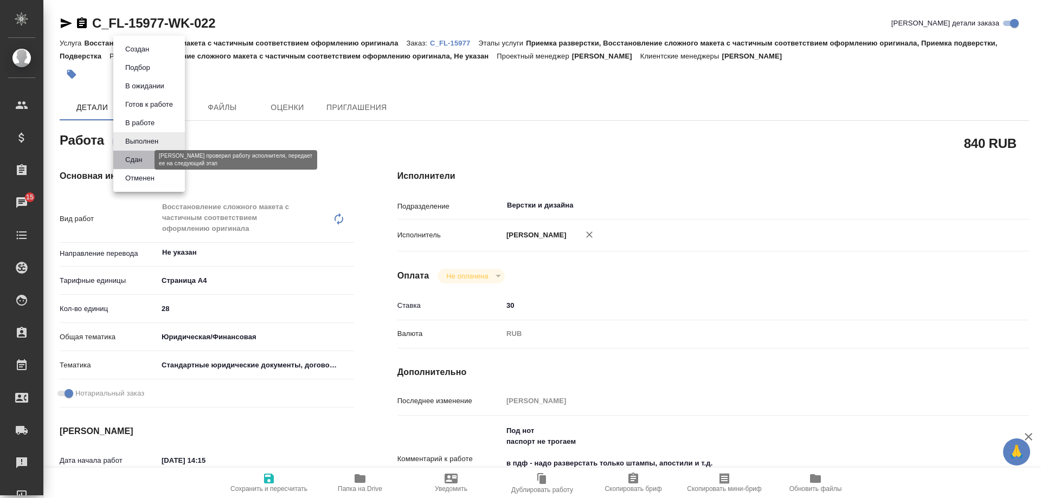
type textarea "x"
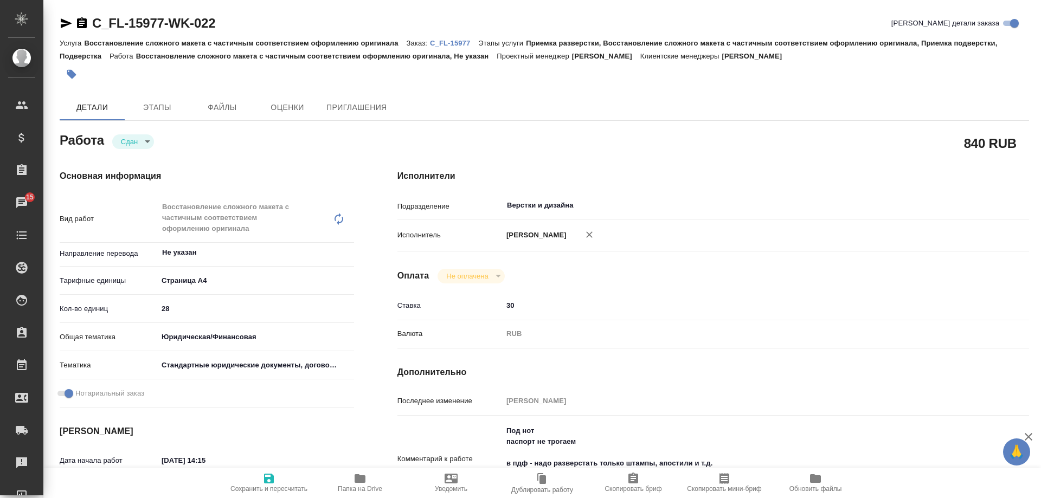
type textarea "x"
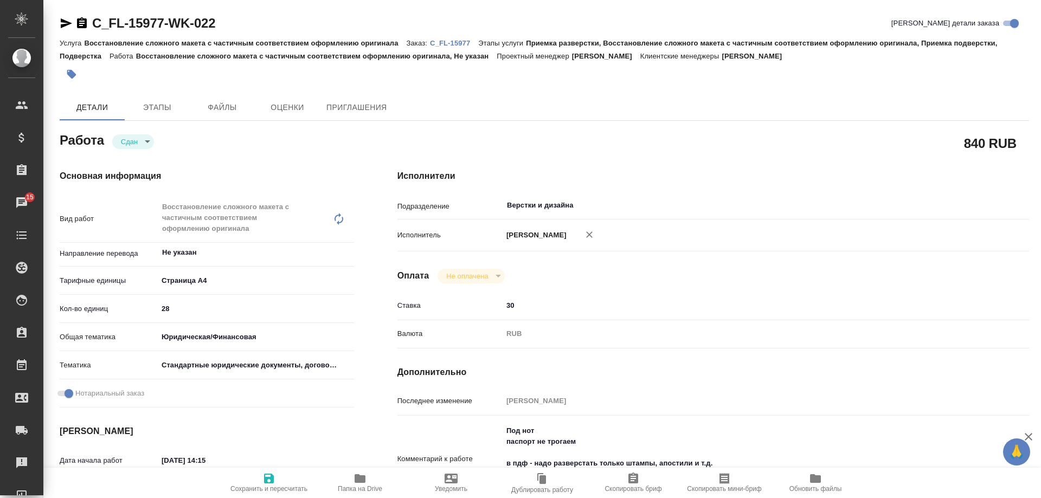
type textarea "x"
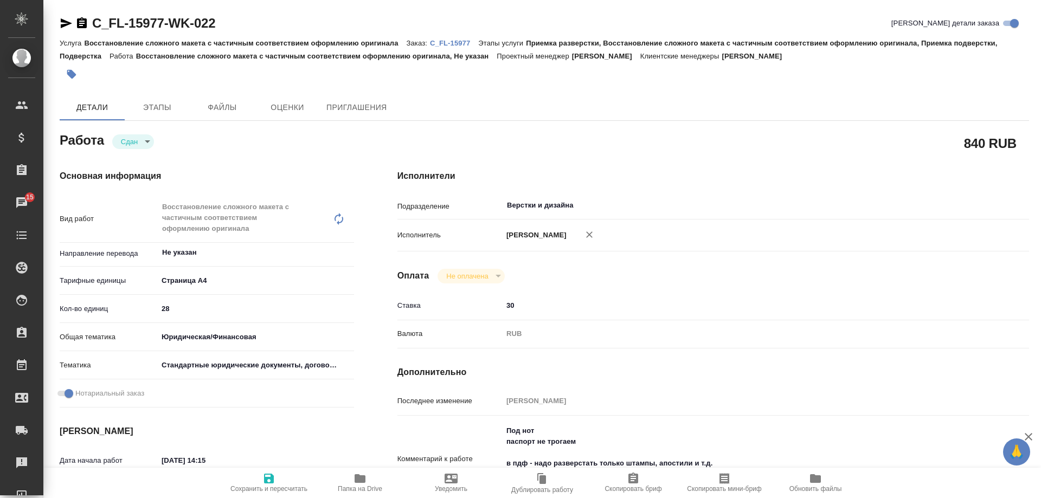
type textarea "x"
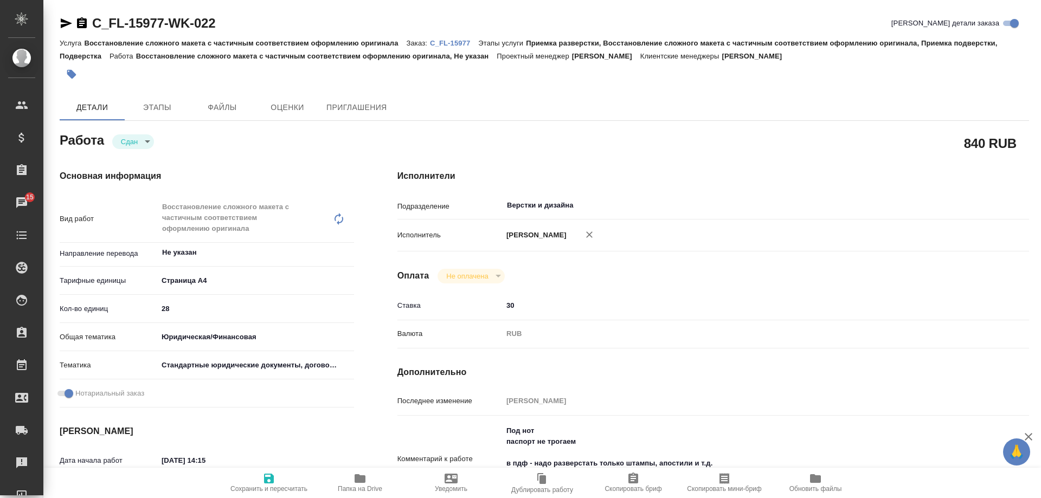
click at [462, 41] on p "C_FL-15977" at bounding box center [454, 43] width 48 height 8
type textarea "x"
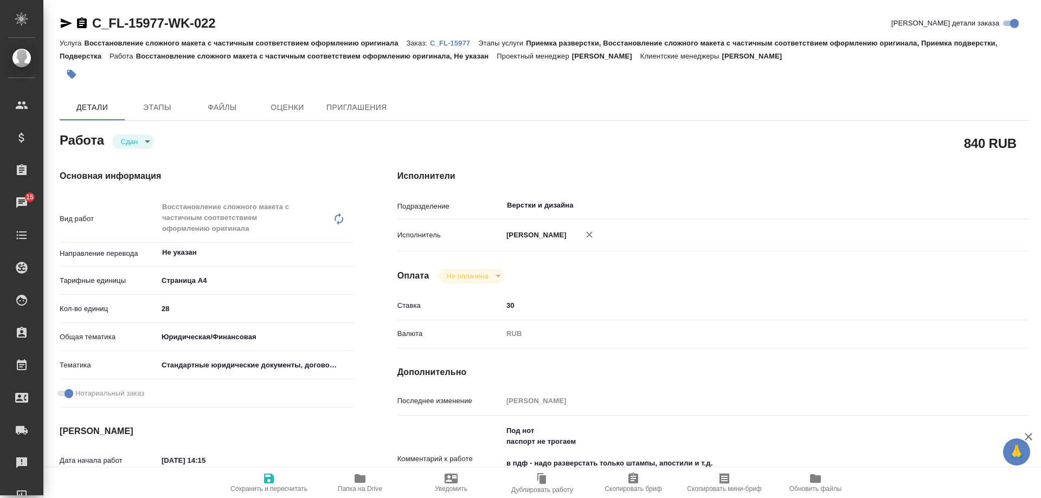
type textarea "x"
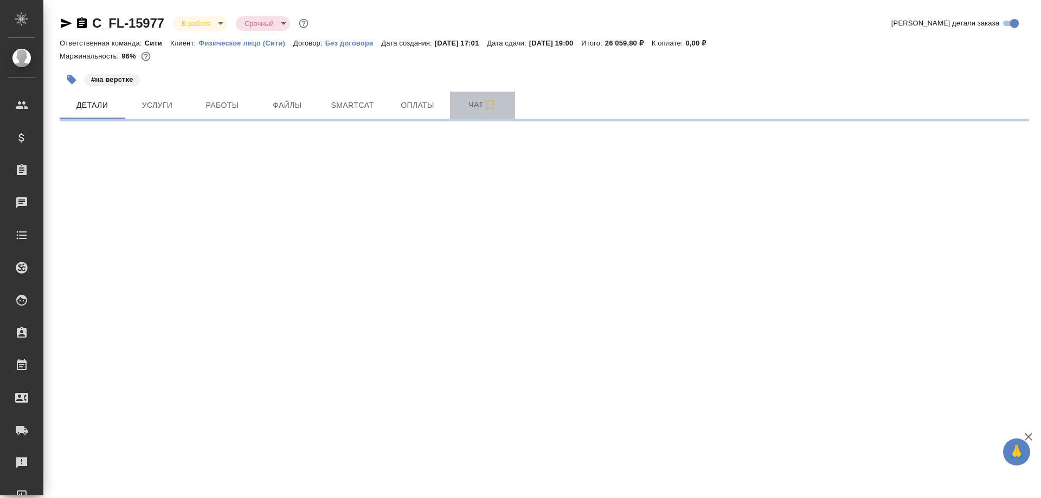
click at [470, 101] on span "Чат" at bounding box center [483, 105] width 52 height 14
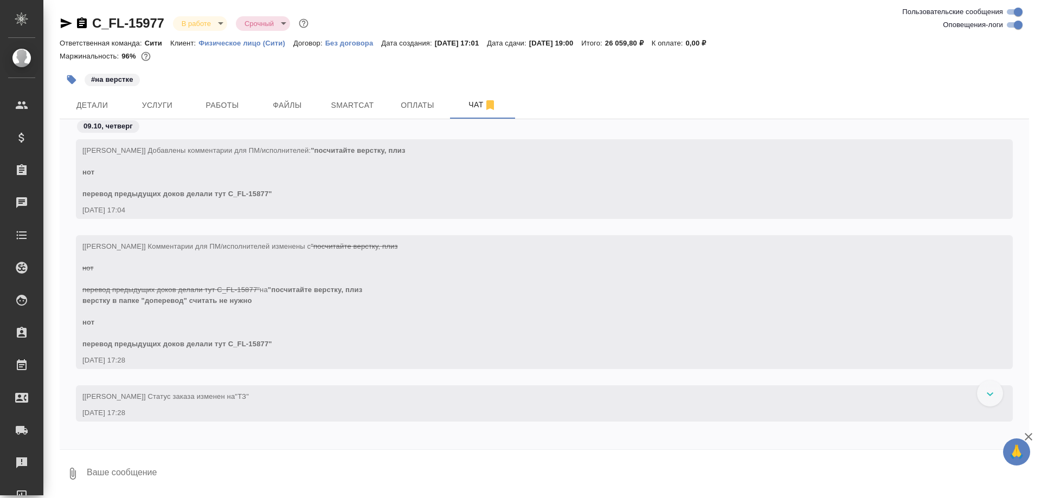
scroll to position [7605, 0]
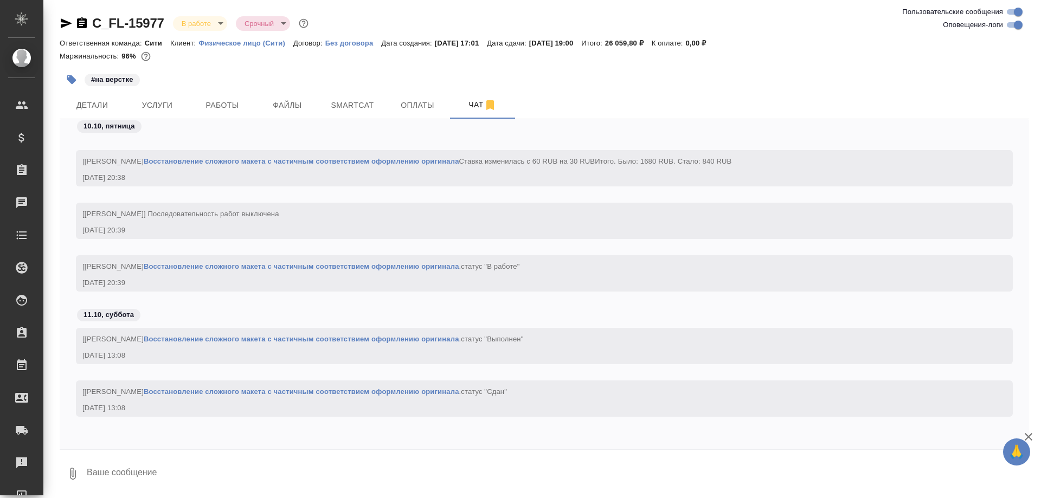
click at [252, 469] on textarea at bounding box center [558, 474] width 944 height 37
paste textarea "[URL][DOMAIN_NAME]"
type textarea "Посмотри, плиз, всё ли правильно сделали, т.к. названия и количество страниц не…"
